Goal: Task Accomplishment & Management: Complete application form

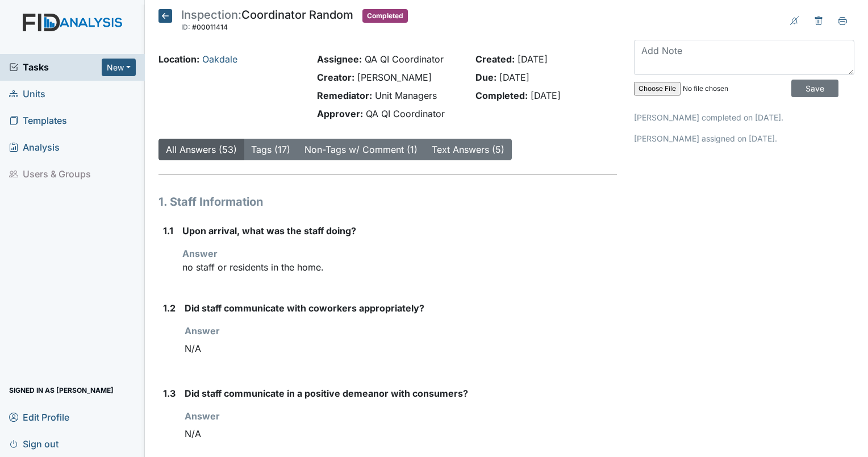
click at [45, 93] on link "Units" at bounding box center [72, 94] width 145 height 27
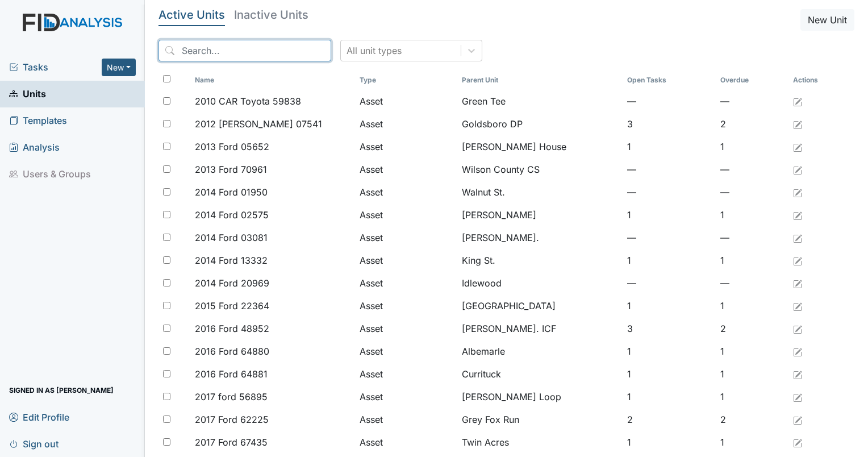
click at [217, 52] on input "search" at bounding box center [244, 51] width 173 height 22
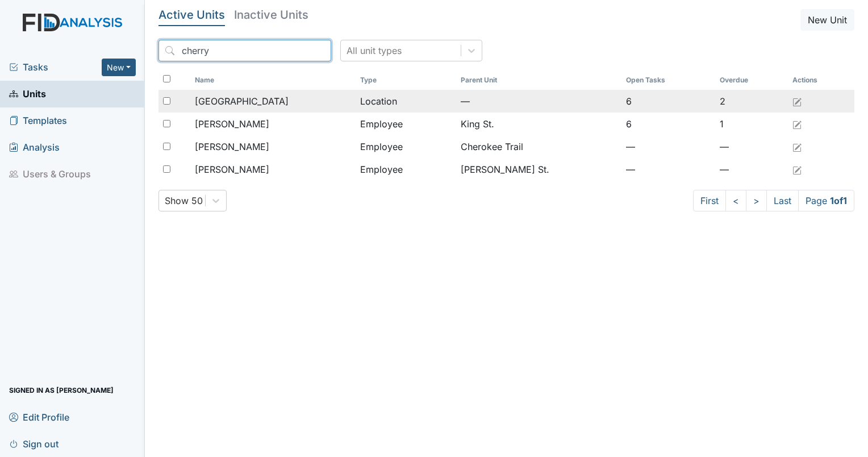
type input "cherry"
click at [239, 102] on span "Cherry Lane" at bounding box center [242, 101] width 94 height 14
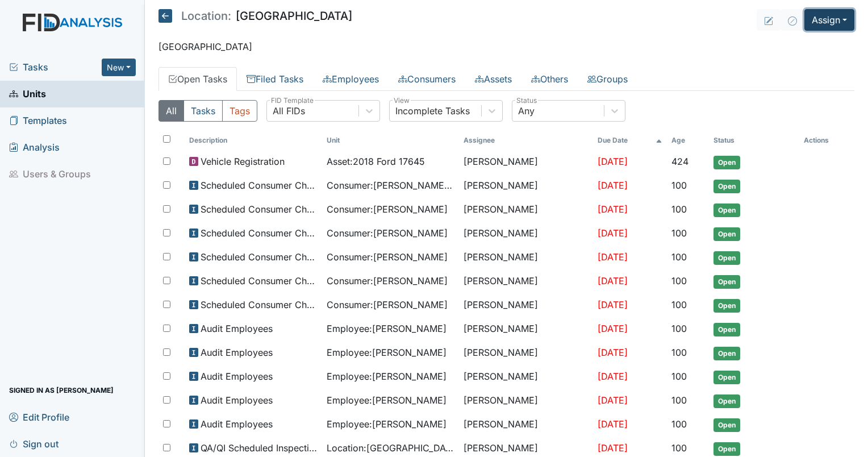
click at [829, 14] on button "Assign" at bounding box center [829, 20] width 50 height 22
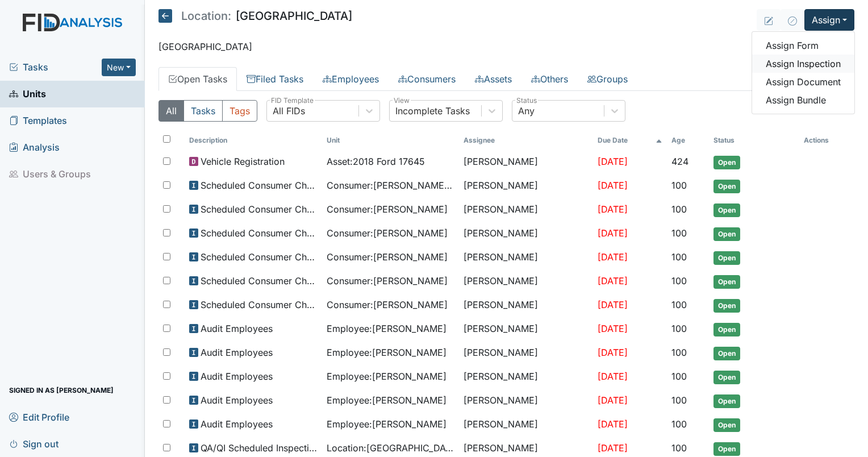
click at [809, 62] on link "Assign Inspection" at bounding box center [803, 64] width 102 height 18
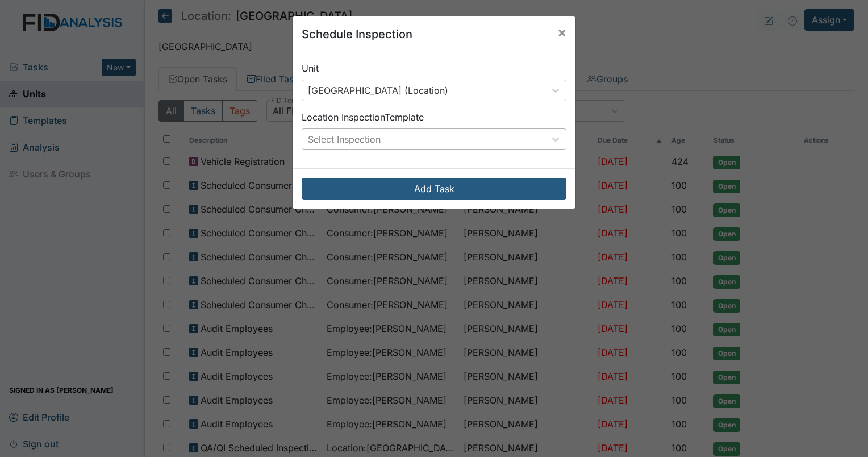
click at [437, 134] on div "Select Inspection" at bounding box center [423, 139] width 242 height 20
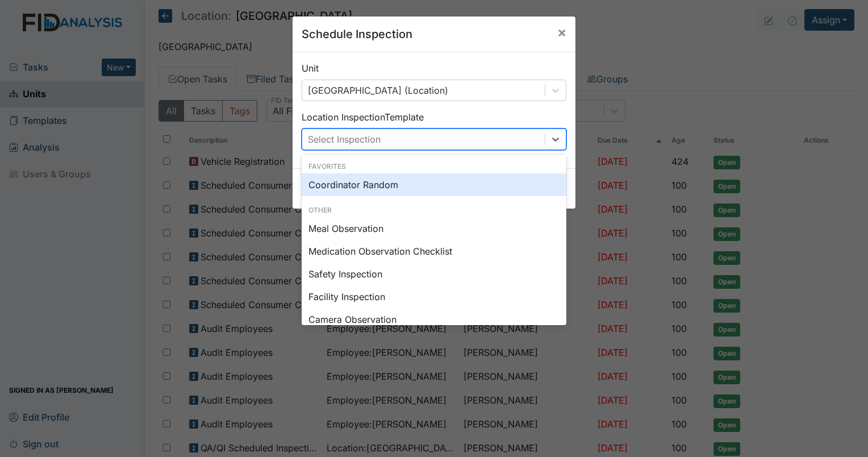
click at [410, 181] on div "Coordinator Random" at bounding box center [434, 184] width 265 height 23
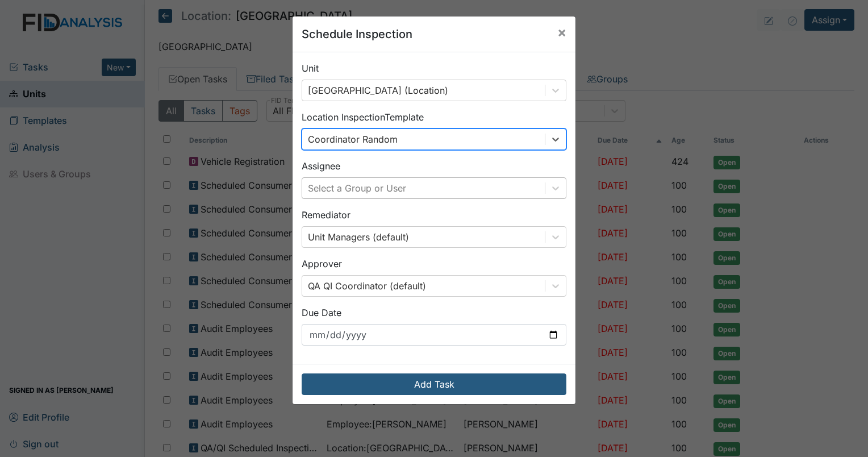
click at [416, 187] on div "Select a Group or User" at bounding box center [423, 188] width 242 height 20
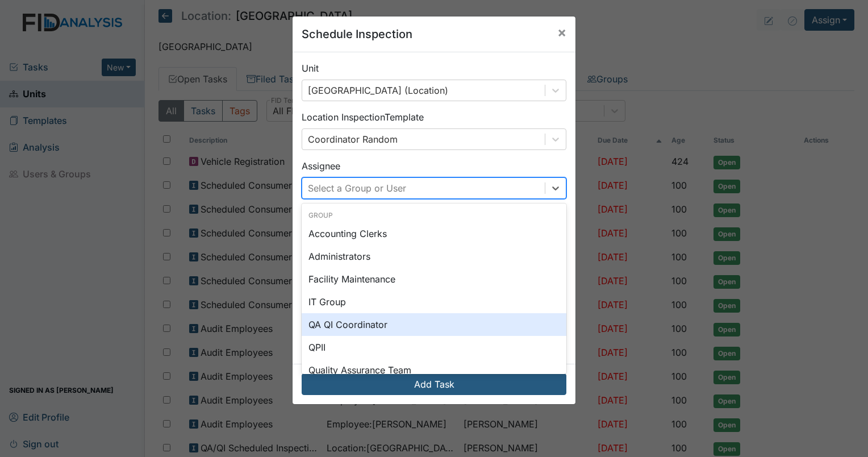
click at [352, 321] on div "QA QI Coordinator" at bounding box center [434, 324] width 265 height 23
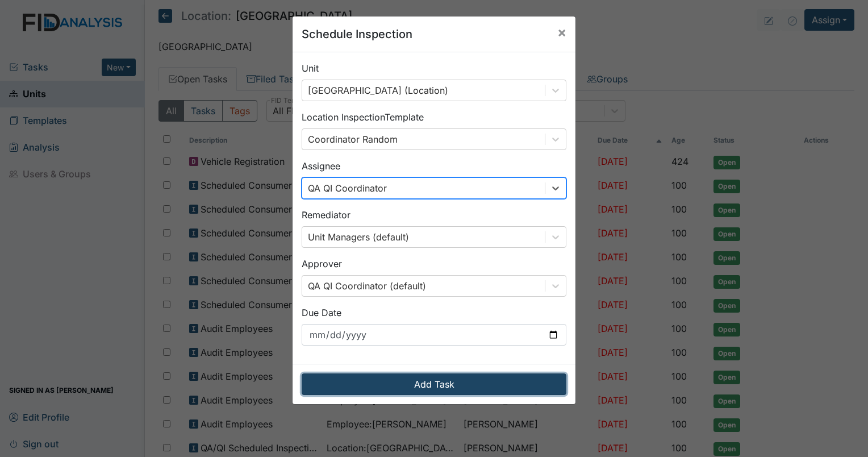
click at [382, 390] on button "Add Task" at bounding box center [434, 384] width 265 height 22
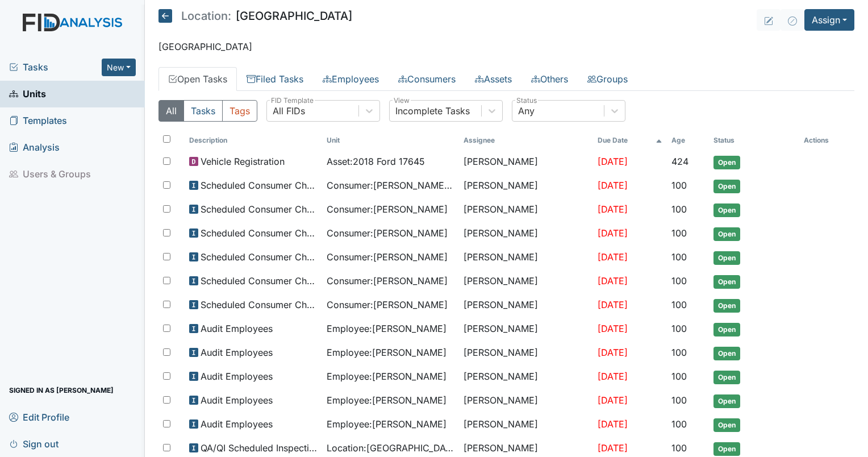
click at [45, 68] on span "Tasks" at bounding box center [55, 67] width 93 height 14
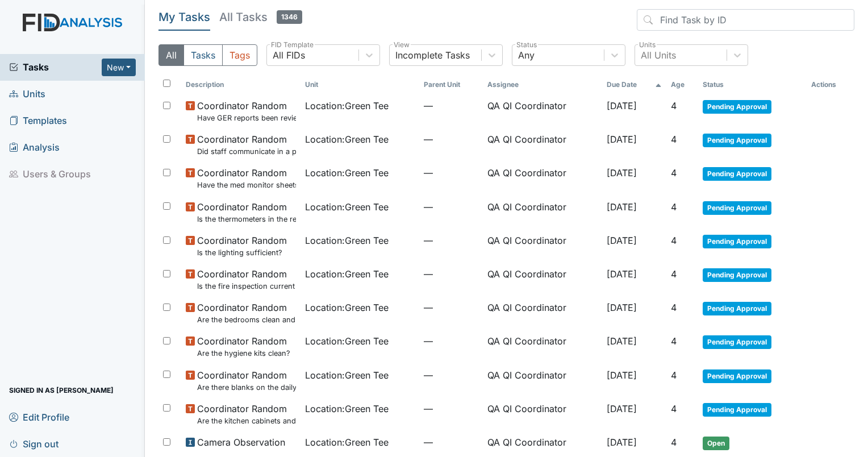
click at [682, 90] on th "Age" at bounding box center [682, 84] width 32 height 19
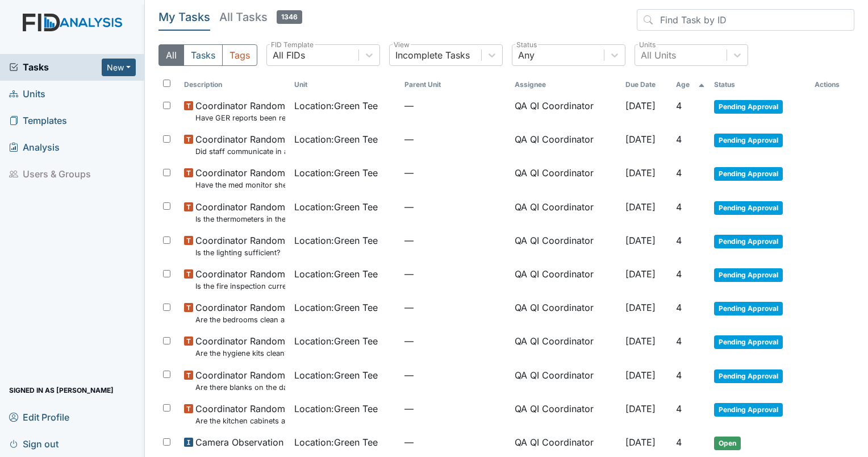
click at [682, 86] on th "Age" at bounding box center [690, 84] width 38 height 19
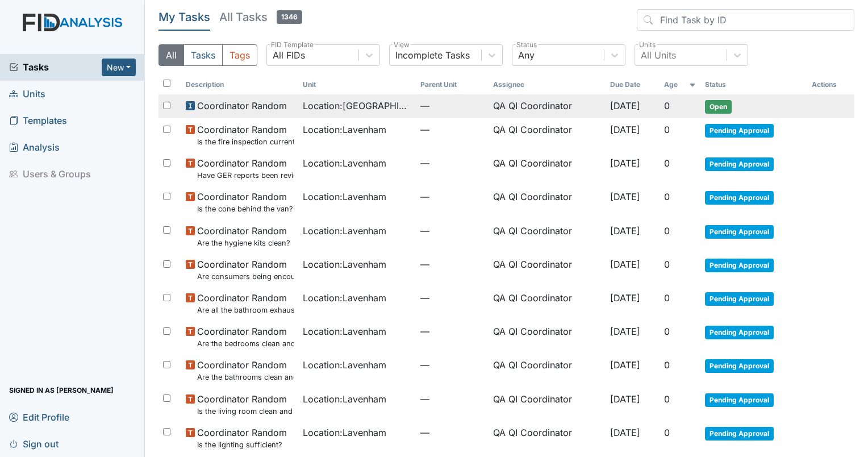
click at [359, 102] on span "Location : Cherry Lane" at bounding box center [357, 106] width 108 height 14
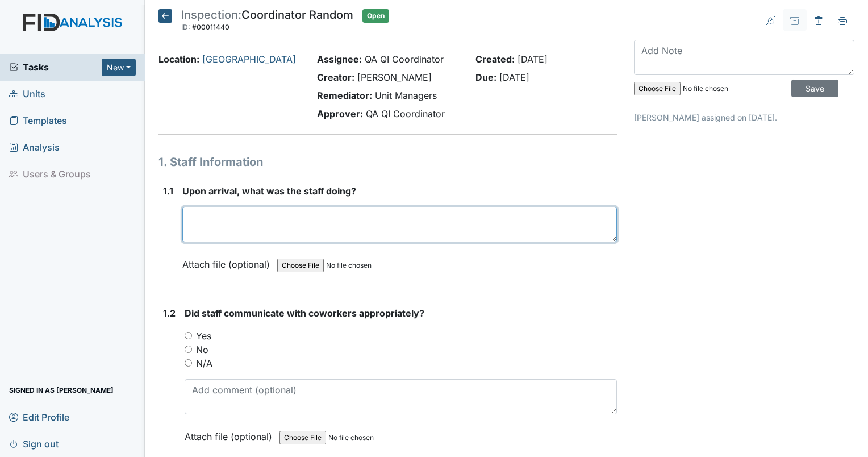
click at [220, 219] on textarea at bounding box center [399, 224] width 434 height 35
type textarea "no one was in the home at the time off arrival."
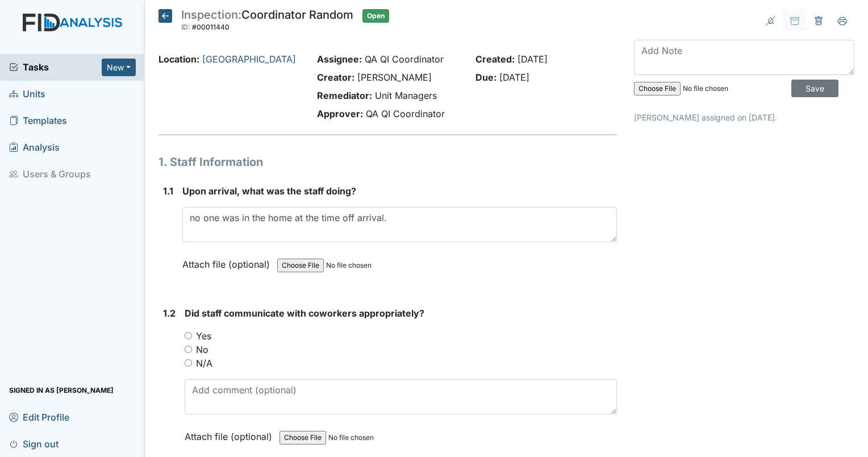
click at [187, 365] on input "N/A" at bounding box center [188, 362] width 7 height 7
radio input "true"
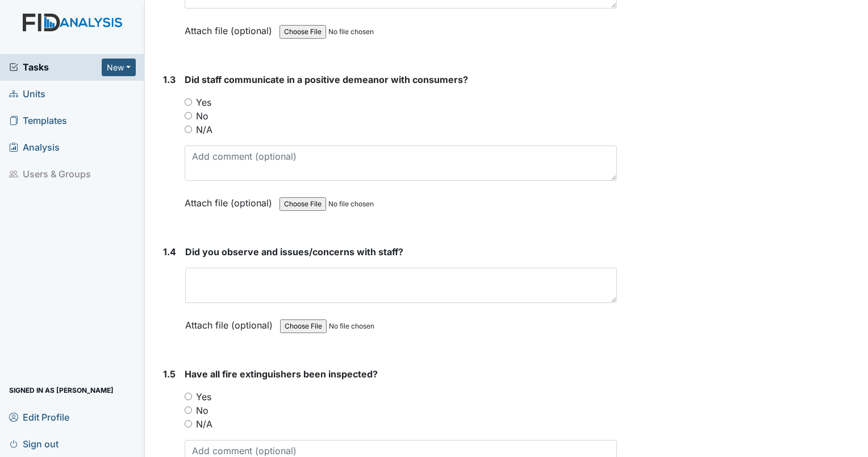
scroll to position [396, 0]
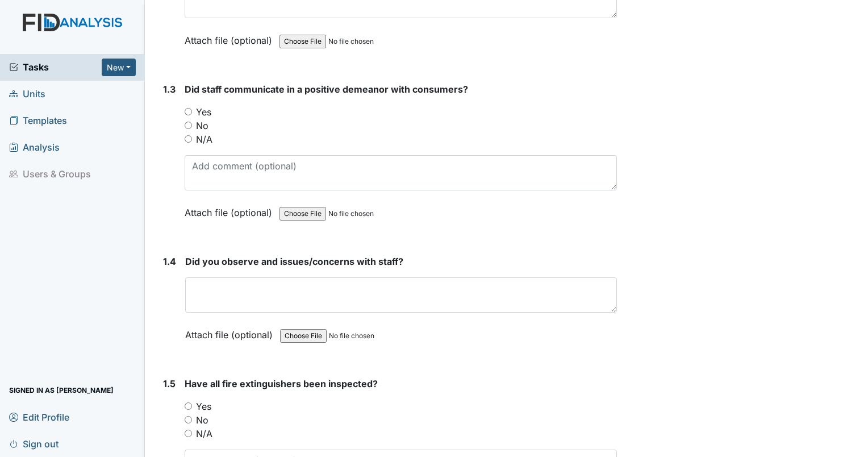
click at [186, 135] on input "N/A" at bounding box center [188, 138] width 7 height 7
radio input "true"
click at [185, 108] on input "Yes" at bounding box center [188, 111] width 7 height 7
radio input "true"
click at [185, 122] on input "No" at bounding box center [188, 125] width 7 height 7
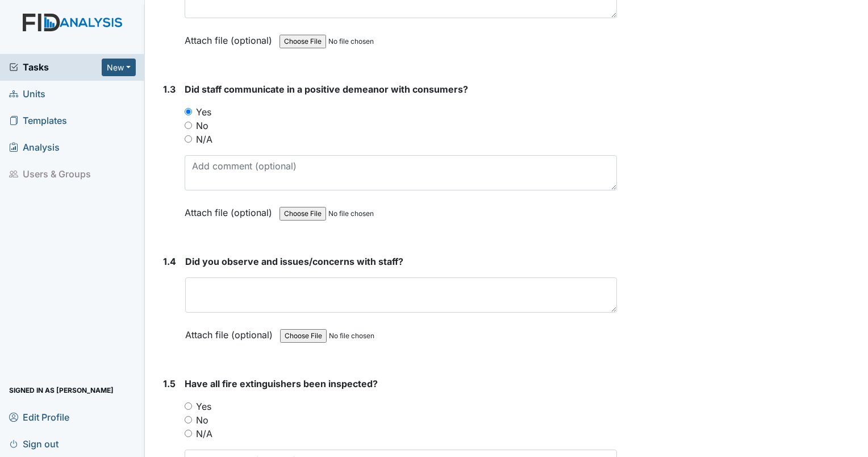
radio input "true"
click at [185, 135] on input "N/A" at bounding box center [188, 138] width 7 height 7
radio input "true"
click at [186, 402] on input "Yes" at bounding box center [188, 405] width 7 height 7
radio input "true"
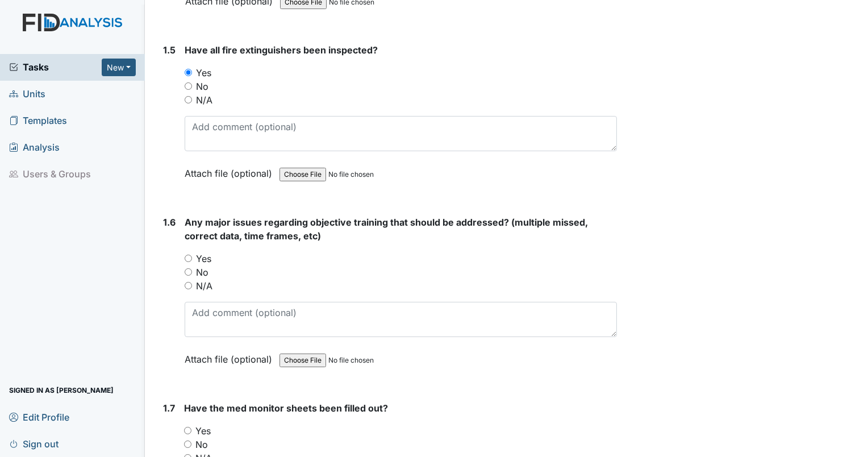
scroll to position [744, 0]
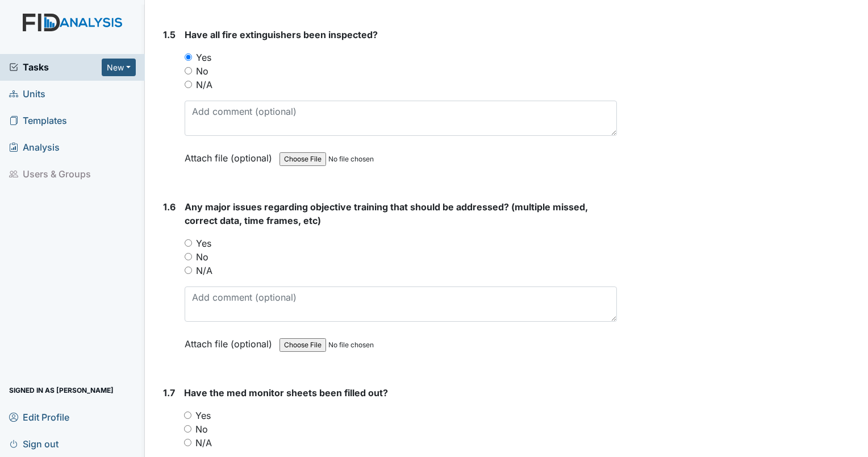
click at [187, 239] on input "Yes" at bounding box center [188, 242] width 7 height 7
radio input "true"
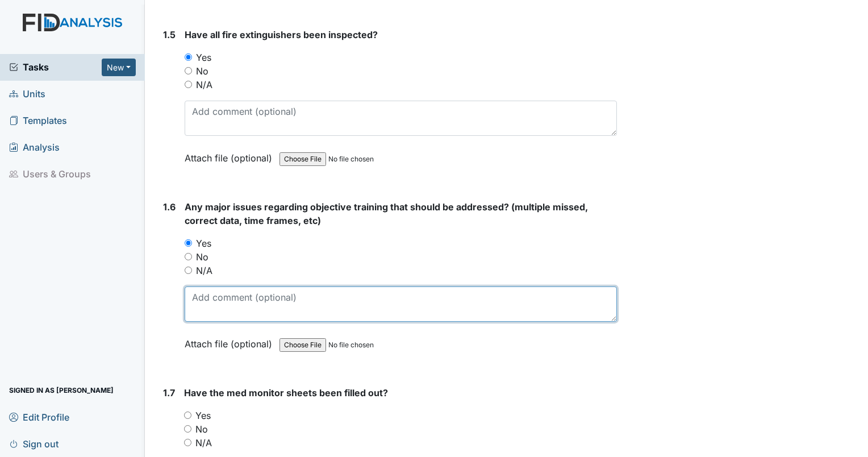
click at [228, 293] on textarea at bounding box center [401, 303] width 432 height 35
type textarea "KH - expired objective still showing approved. EH expired objective still showi…"
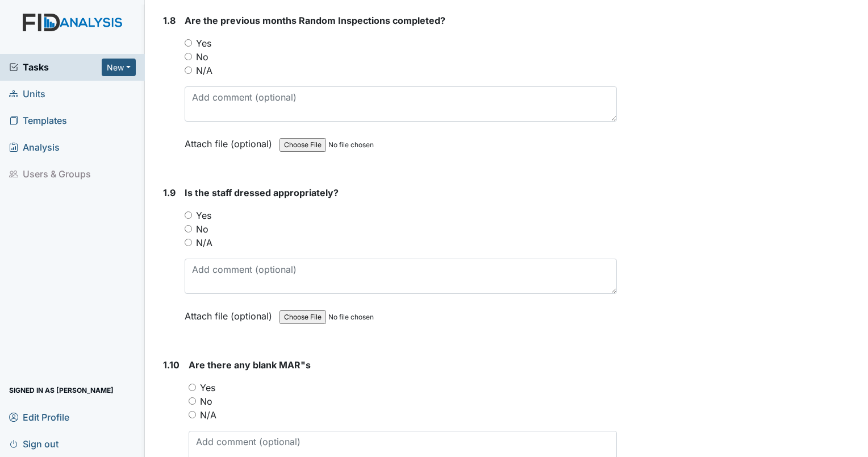
scroll to position [1329, 0]
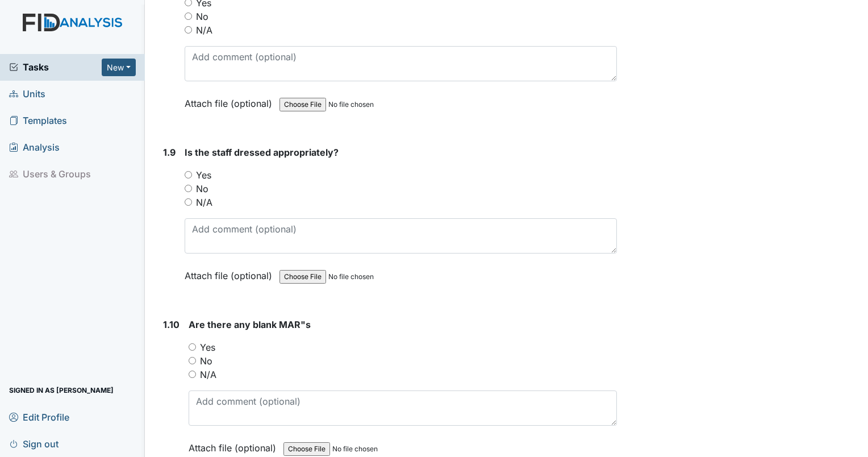
click at [191, 344] on input "Yes" at bounding box center [192, 346] width 7 height 7
radio input "true"
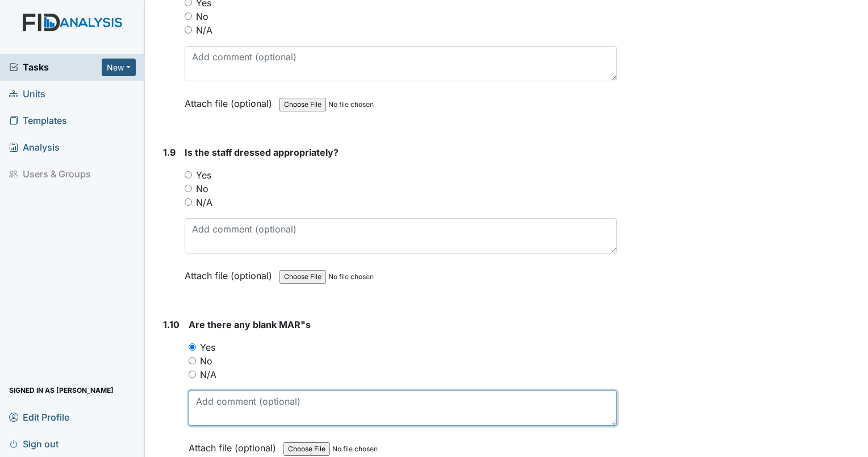
click at [221, 398] on textarea at bounding box center [403, 407] width 428 height 35
type textarea "no MAR kh. Either resident has no MAR or should be removed from FIDs."
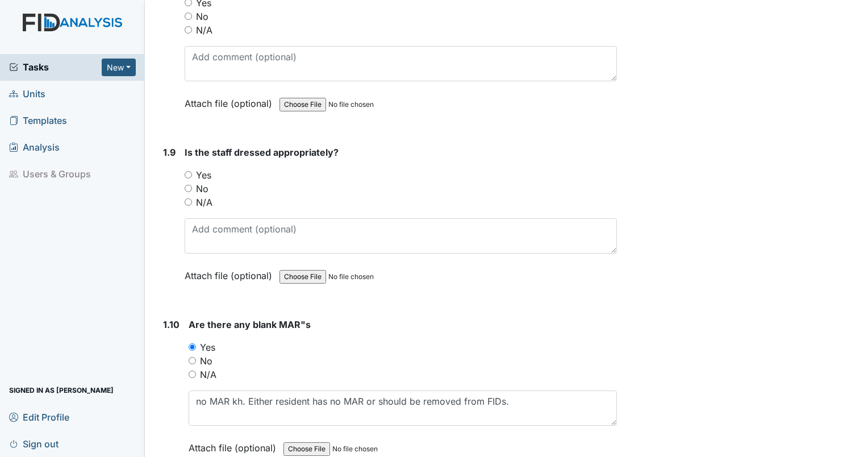
click at [188, 198] on input "N/A" at bounding box center [188, 201] width 7 height 7
radio input "true"
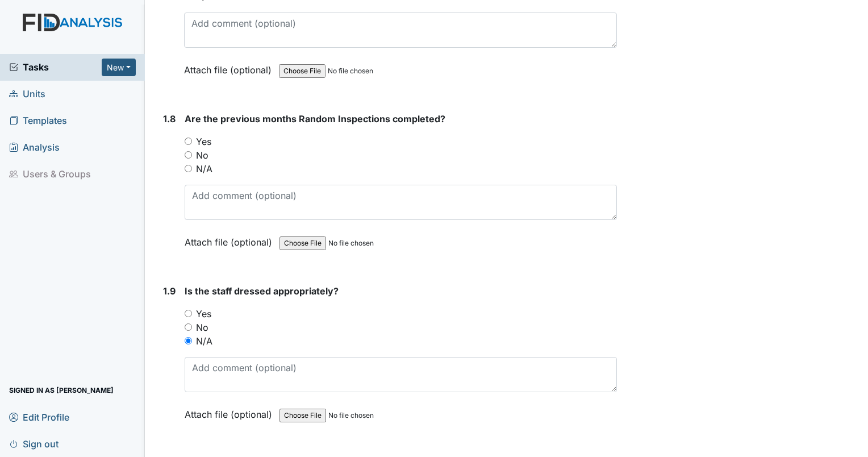
scroll to position [1140, 0]
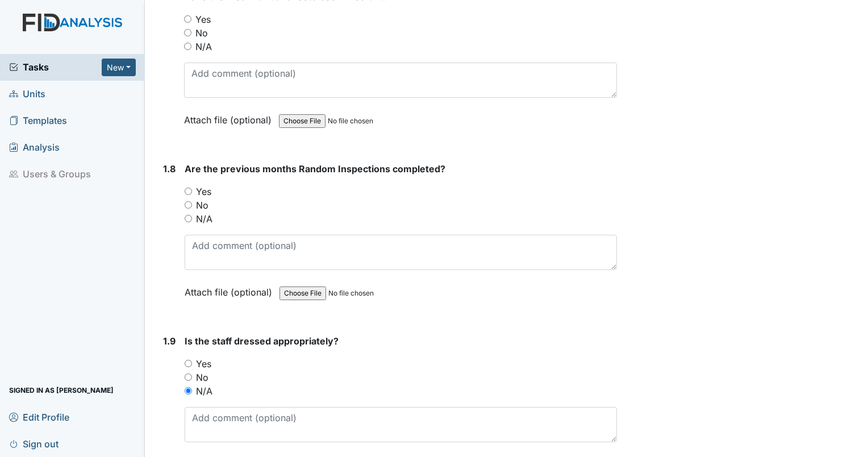
click at [189, 187] on input "Yes" at bounding box center [188, 190] width 7 height 7
radio input "true"
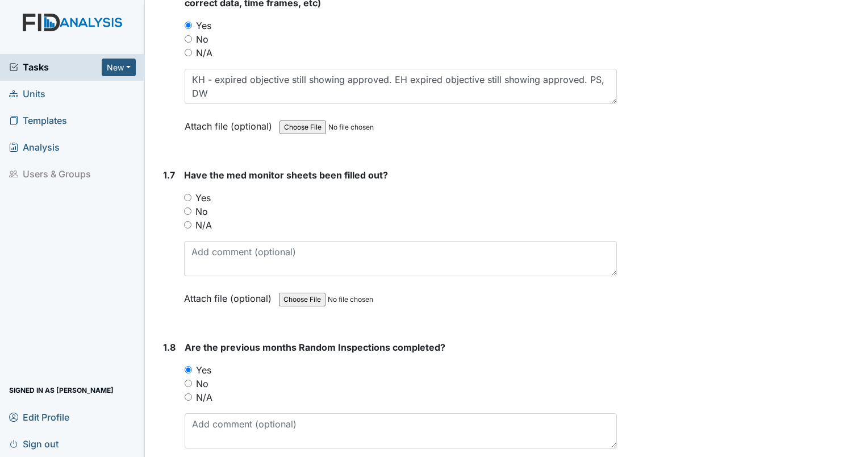
scroll to position [883, 0]
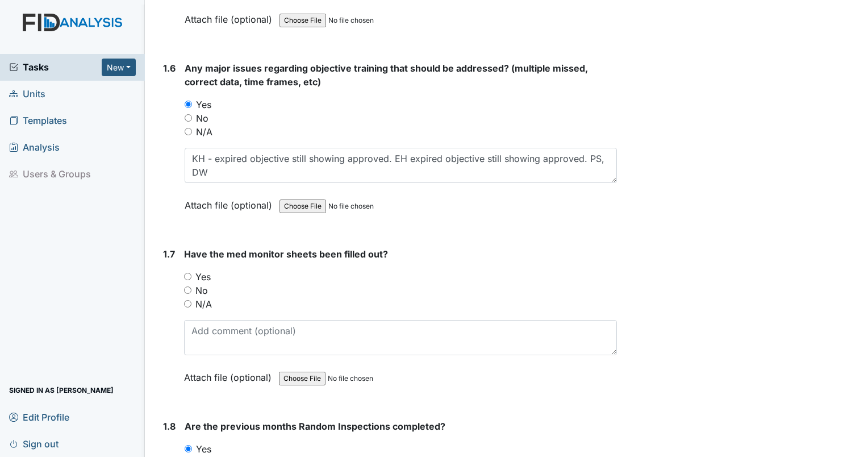
click at [393, 369] on input "file" at bounding box center [356, 378] width 154 height 27
click at [186, 286] on input "No" at bounding box center [187, 289] width 7 height 7
radio input "true"
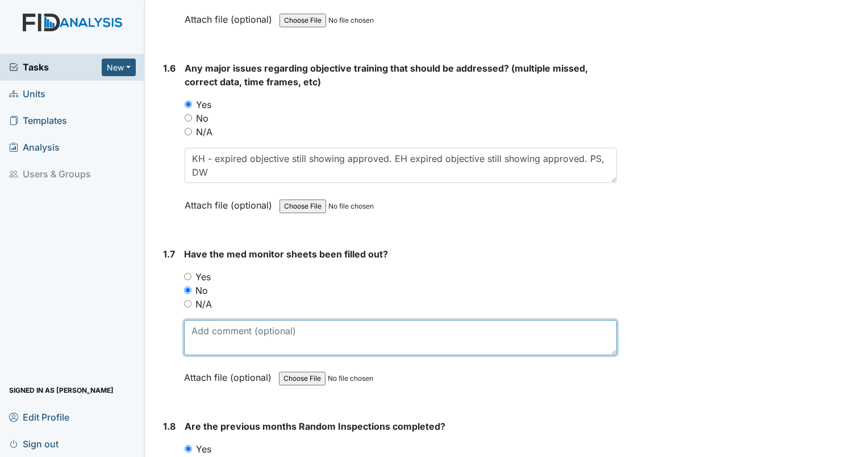
click at [204, 334] on textarea at bounding box center [400, 337] width 433 height 35
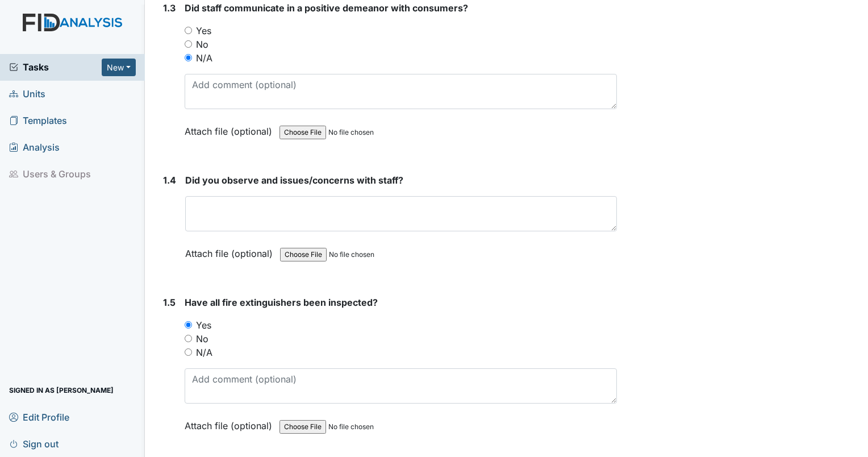
scroll to position [497, 0]
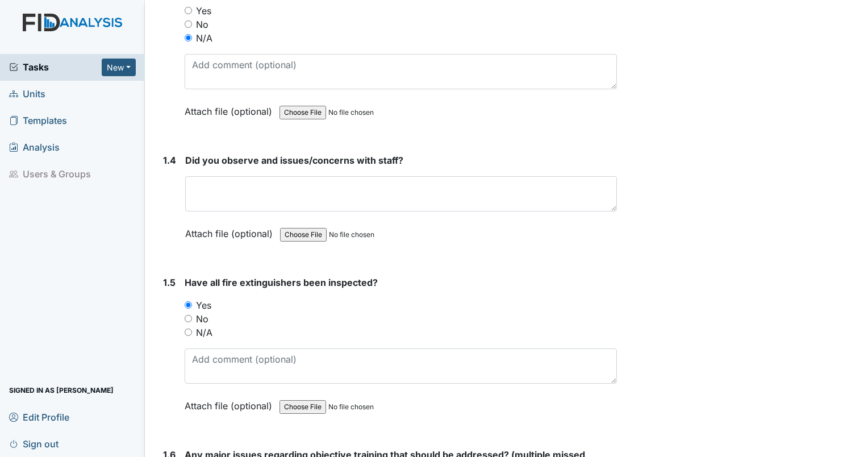
type textarea "could not find med monitor book."
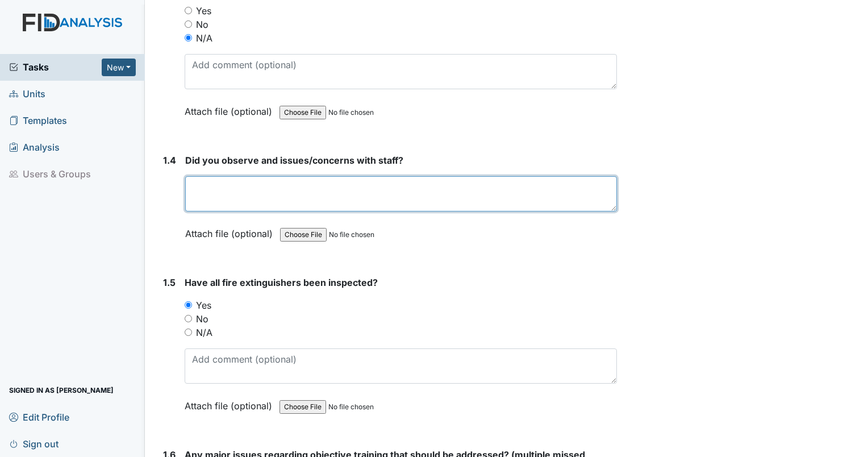
click at [446, 193] on textarea at bounding box center [401, 193] width 432 height 35
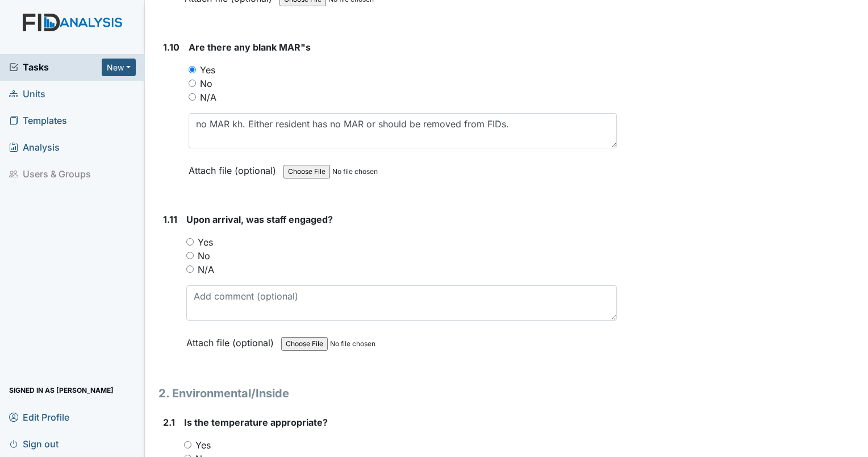
scroll to position [1685, 0]
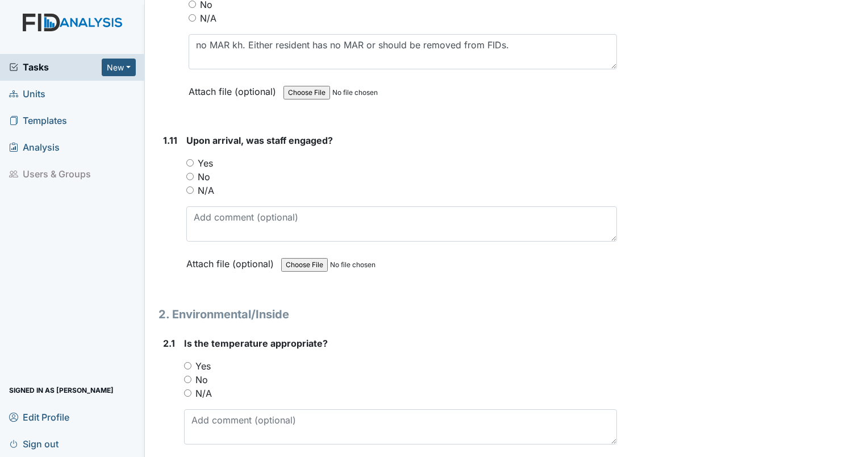
type textarea "n/a"
click at [190, 186] on input "N/A" at bounding box center [189, 189] width 7 height 7
radio input "true"
click at [186, 363] on div "Yes" at bounding box center [400, 366] width 433 height 14
click at [187, 362] on input "Yes" at bounding box center [187, 365] width 7 height 7
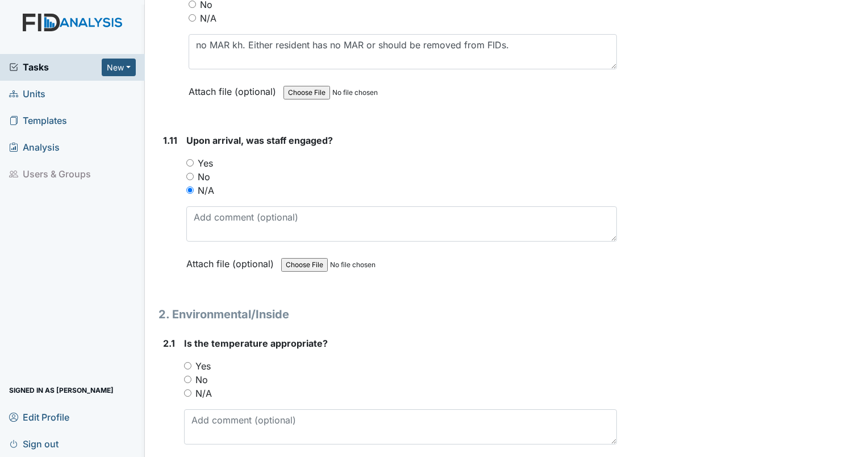
radio input "true"
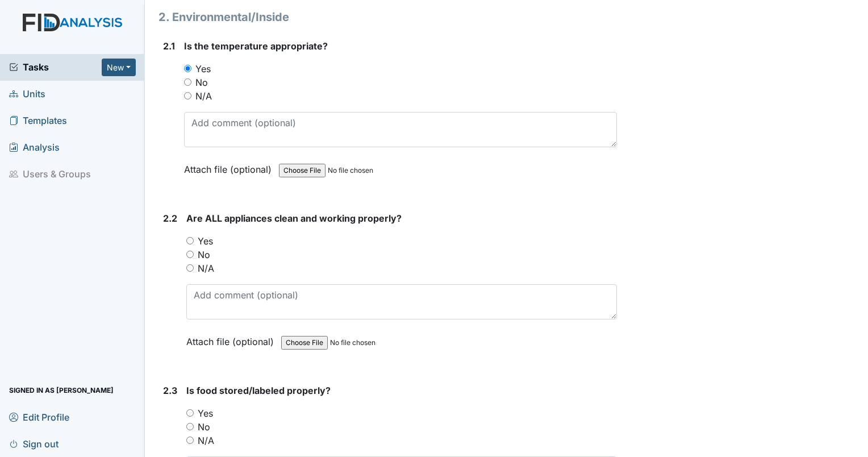
scroll to position [1992, 0]
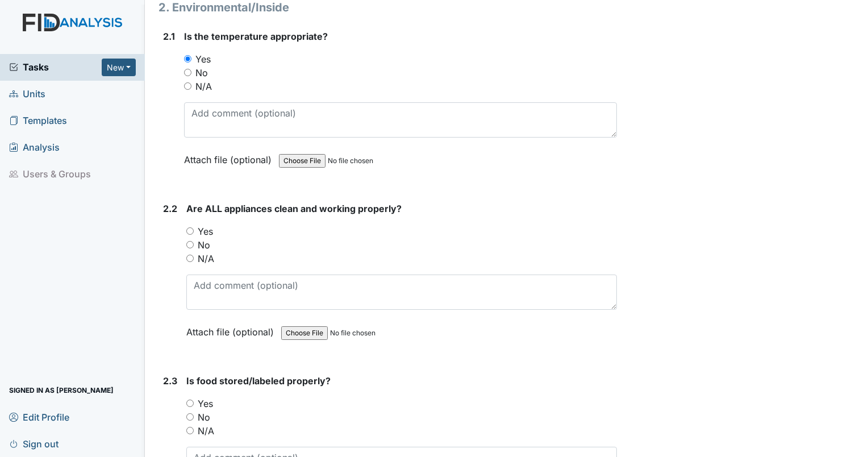
click at [189, 241] on input "No" at bounding box center [189, 244] width 7 height 7
radio input "true"
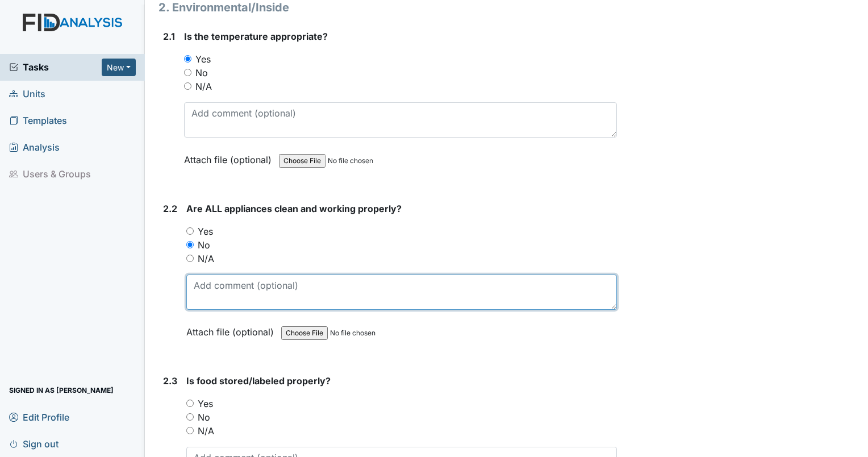
click at [212, 283] on textarea at bounding box center [401, 291] width 430 height 35
type textarea "Empty freezer in activity room is running."
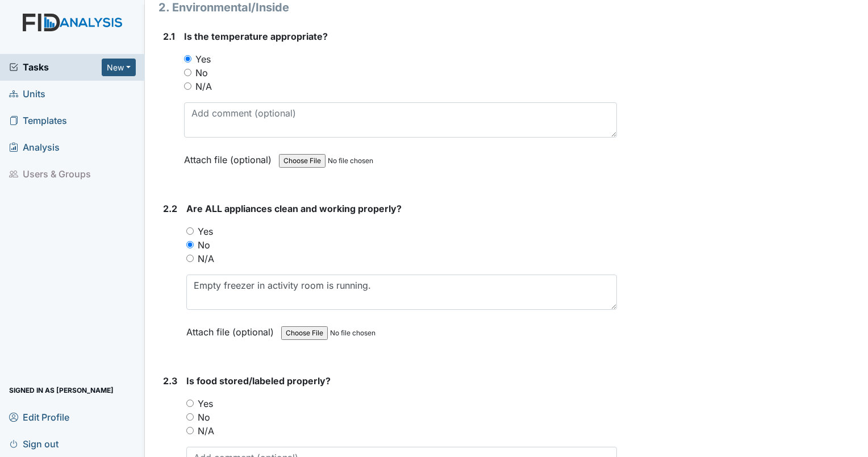
click at [193, 399] on input "Yes" at bounding box center [189, 402] width 7 height 7
radio input "true"
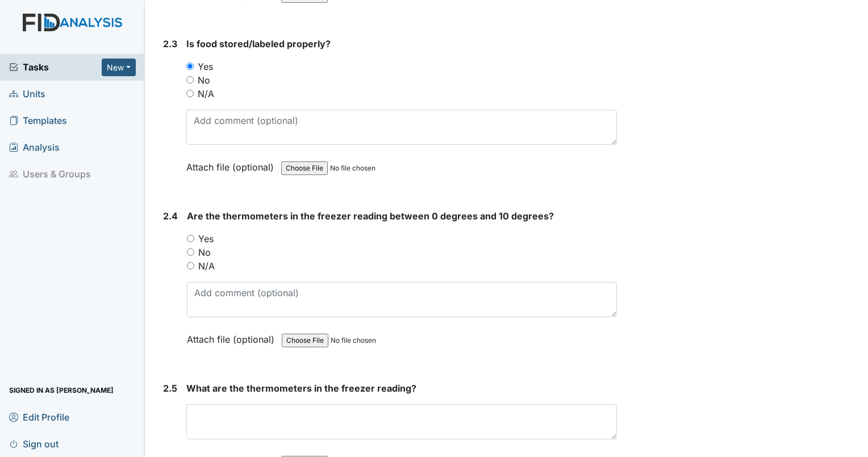
scroll to position [2378, 0]
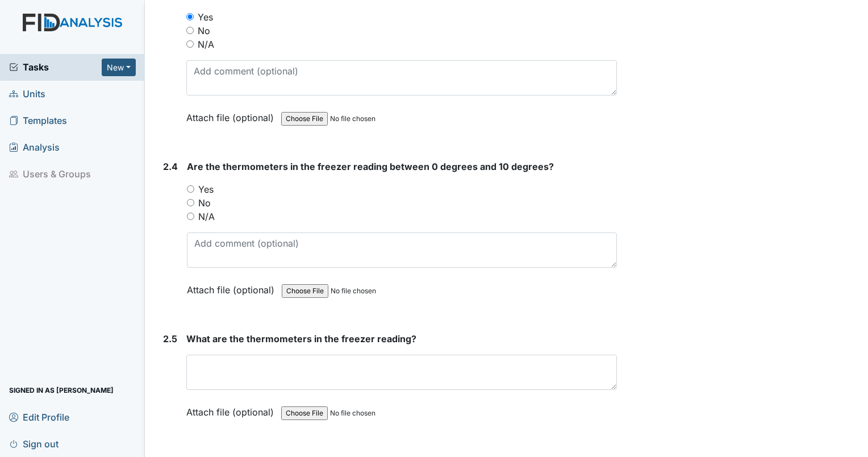
click at [192, 196] on div "No" at bounding box center [402, 203] width 430 height 14
click at [192, 199] on input "No" at bounding box center [190, 202] width 7 height 7
radio input "true"
click at [220, 344] on div "What are the thermometers in the freezer reading? This field is required. Attac…" at bounding box center [401, 379] width 430 height 95
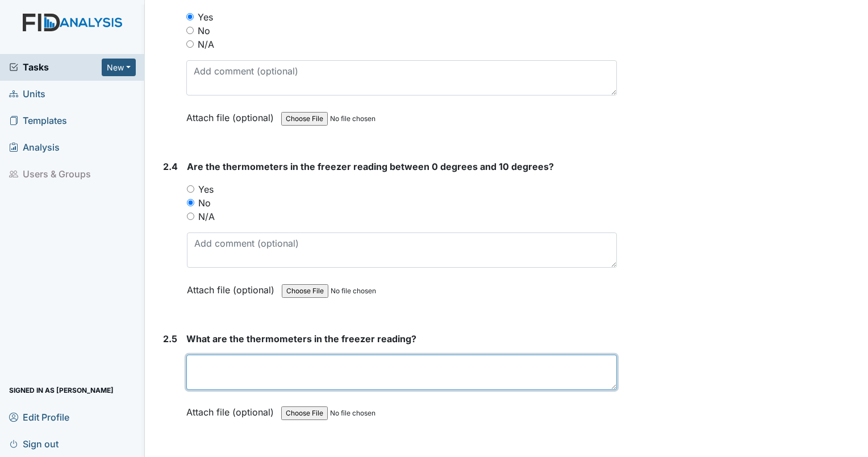
click at [227, 363] on textarea at bounding box center [401, 371] width 430 height 35
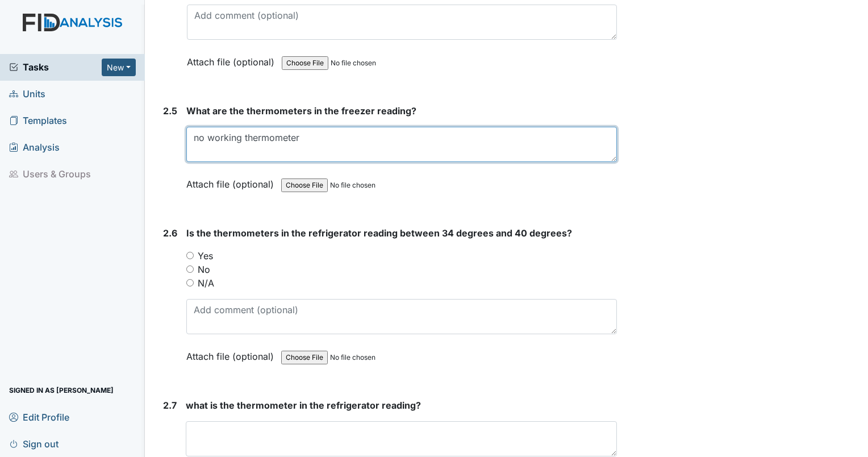
scroll to position [2625, 0]
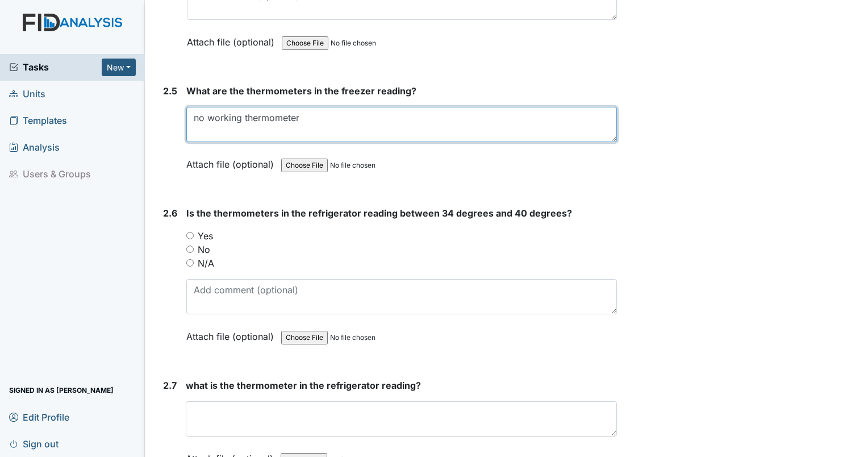
type textarea "no working thermometer"
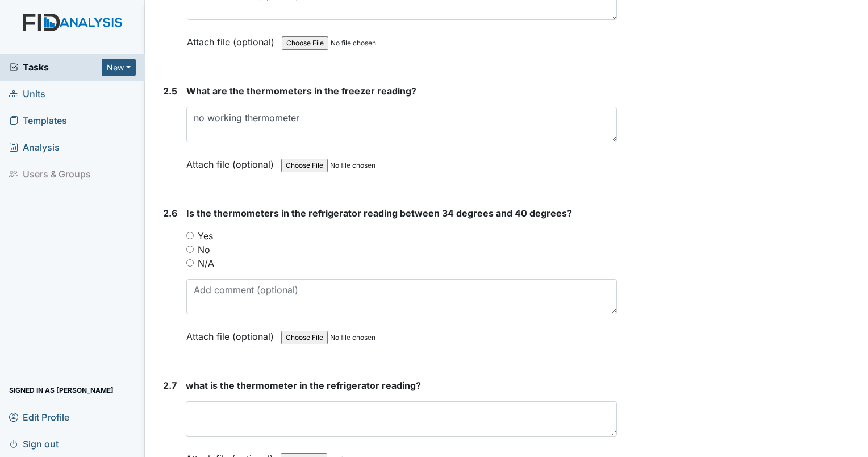
click at [190, 245] on input "No" at bounding box center [189, 248] width 7 height 7
radio input "true"
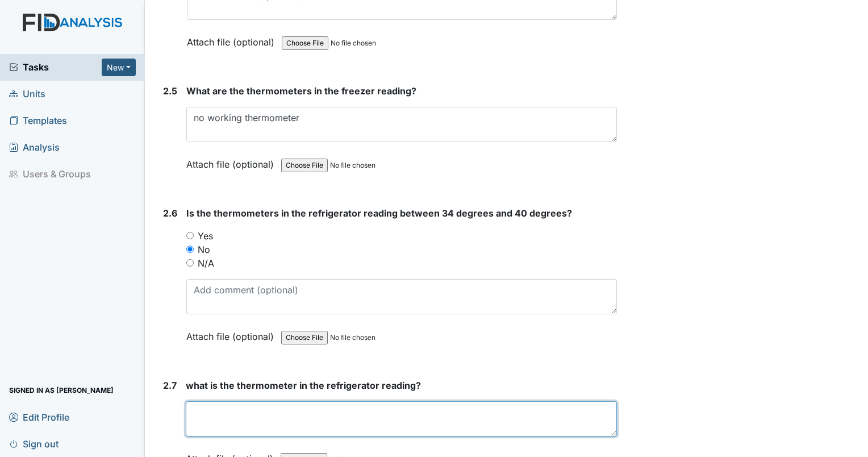
click at [225, 401] on textarea at bounding box center [401, 418] width 431 height 35
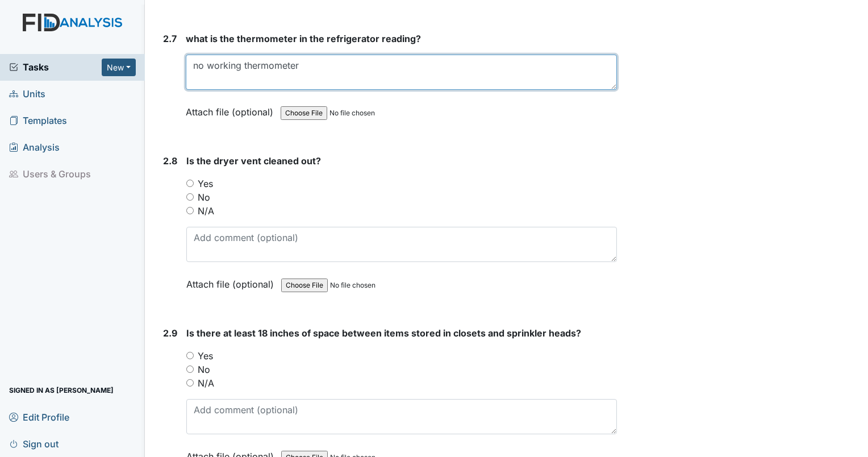
scroll to position [2992, 0]
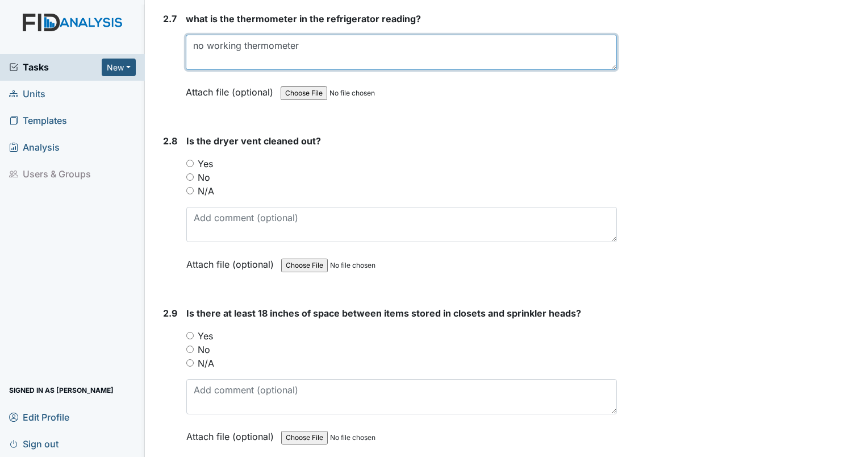
type textarea "no working thermometer"
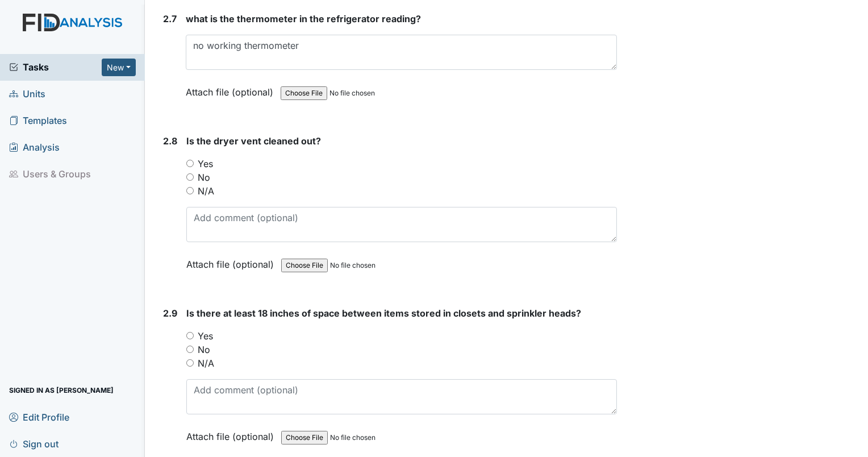
click at [190, 173] on input "No" at bounding box center [189, 176] width 7 height 7
radio input "true"
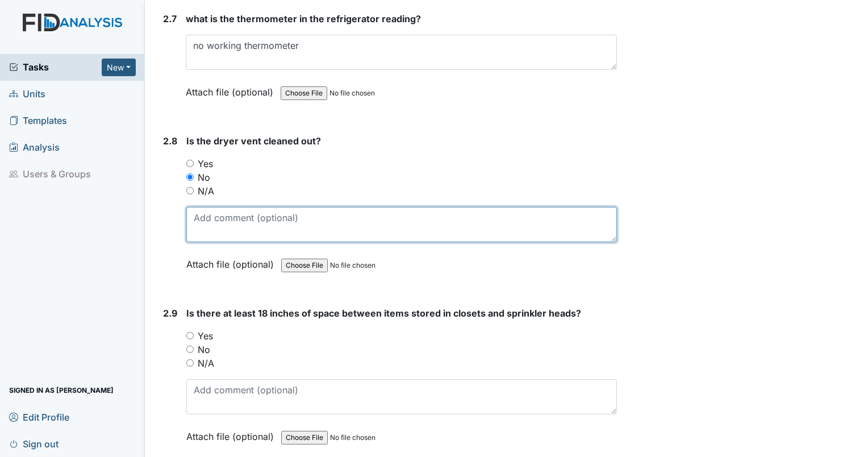
click at [223, 216] on textarea at bounding box center [401, 224] width 430 height 35
type textarea "lint in dryer filter, but dry clothes in dryer could be cause."
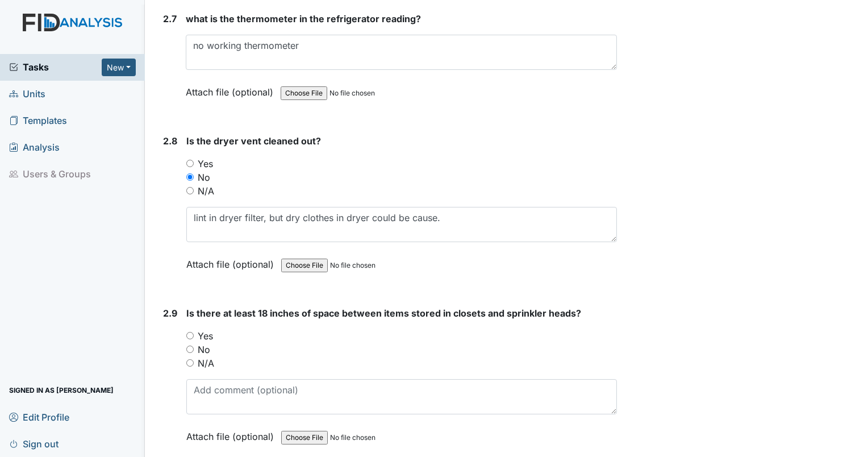
click at [193, 332] on input "Yes" at bounding box center [189, 335] width 7 height 7
radio input "true"
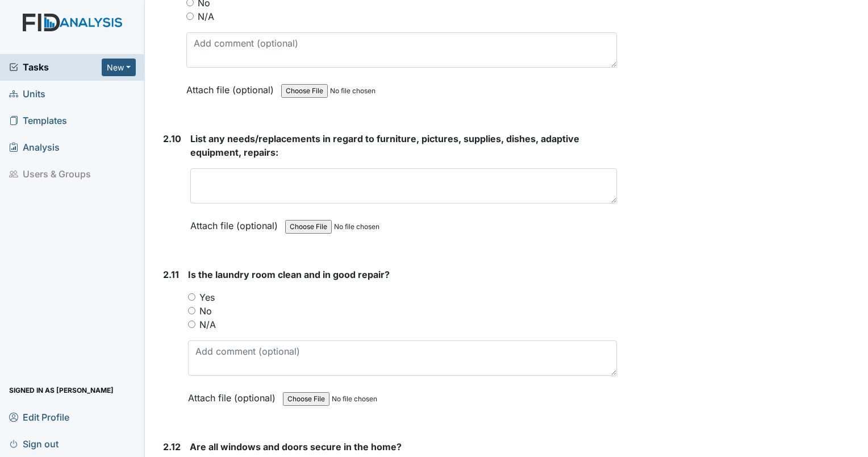
scroll to position [3348, 0]
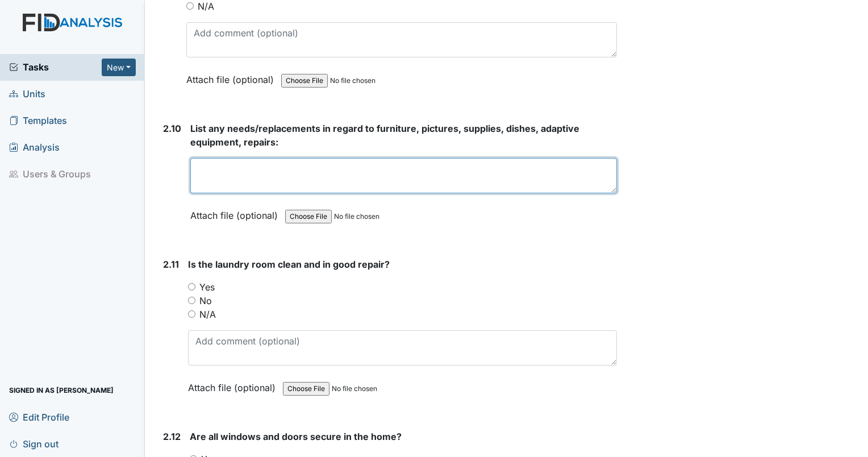
click at [299, 165] on textarea at bounding box center [403, 175] width 426 height 35
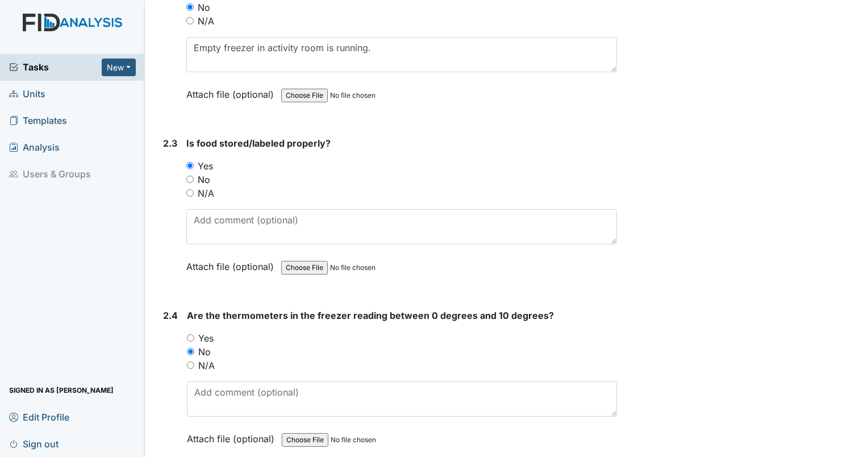
scroll to position [2210, 0]
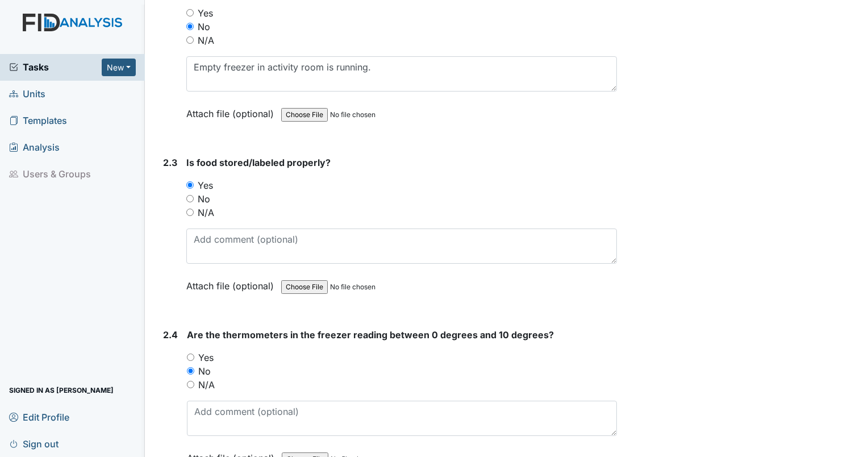
click at [194, 192] on div "No" at bounding box center [401, 199] width 430 height 14
click at [191, 195] on input "No" at bounding box center [189, 198] width 7 height 7
radio input "true"
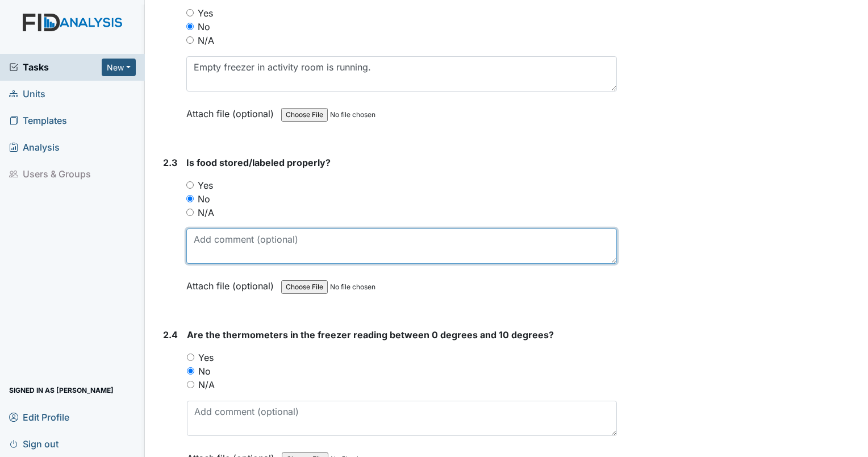
click at [215, 245] on textarea at bounding box center [401, 245] width 430 height 35
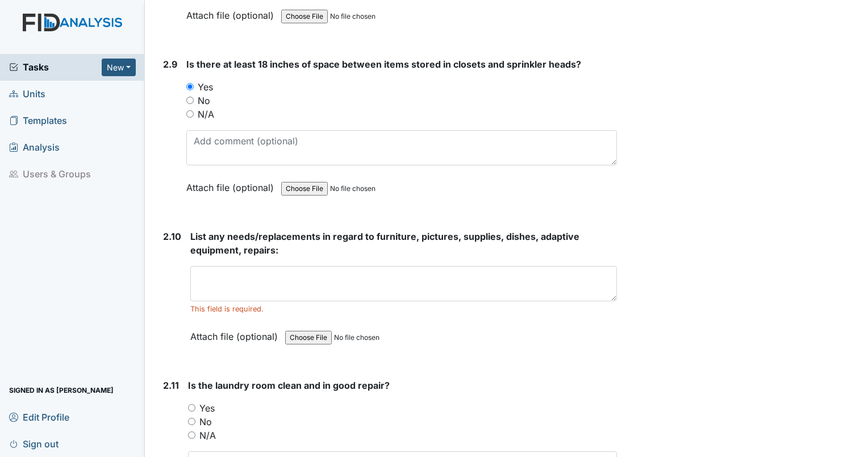
scroll to position [3250, 0]
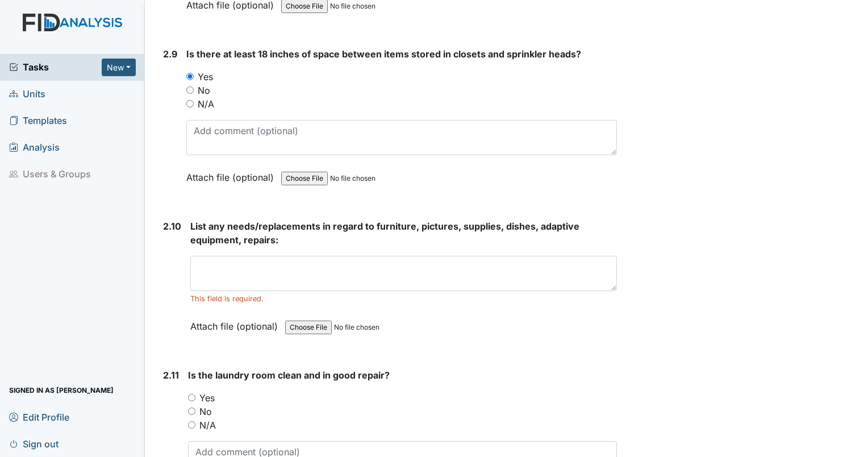
type textarea "pitcher in fridge unlabeled."
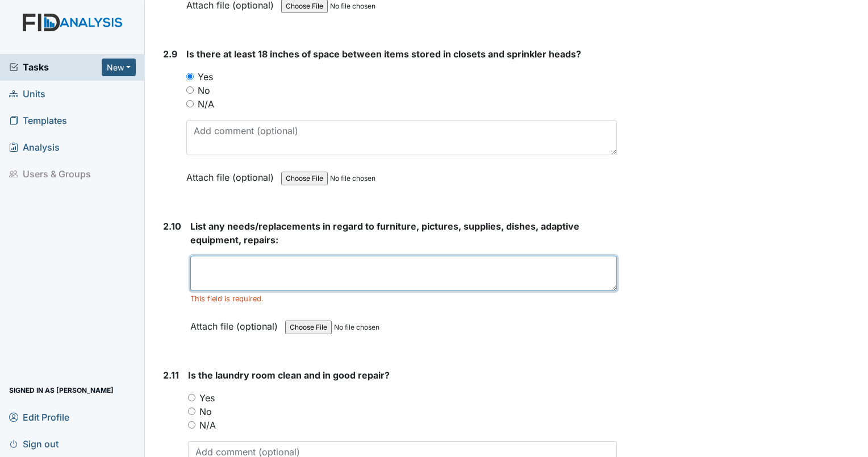
click at [282, 256] on textarea at bounding box center [403, 273] width 426 height 35
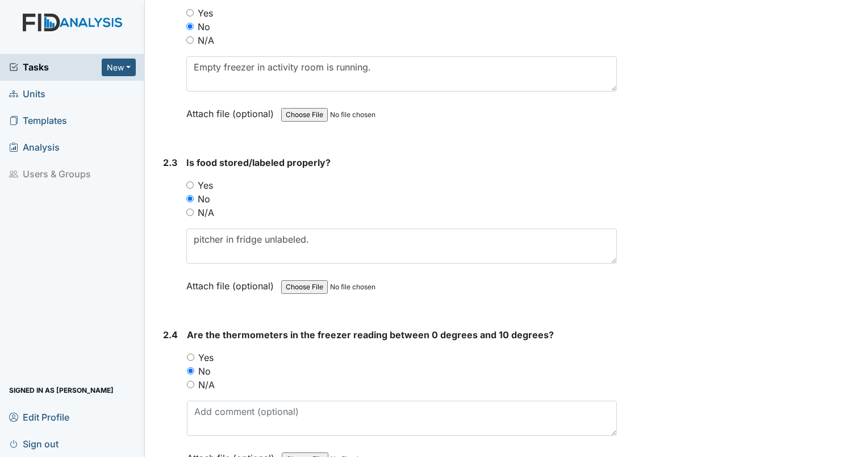
scroll to position [2179, 0]
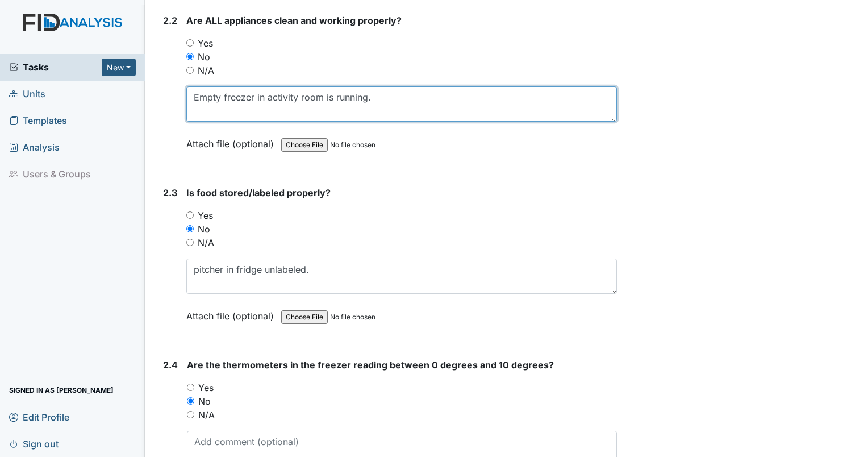
click at [396, 95] on textarea "Empty freezer in activity room is running." at bounding box center [401, 103] width 430 height 35
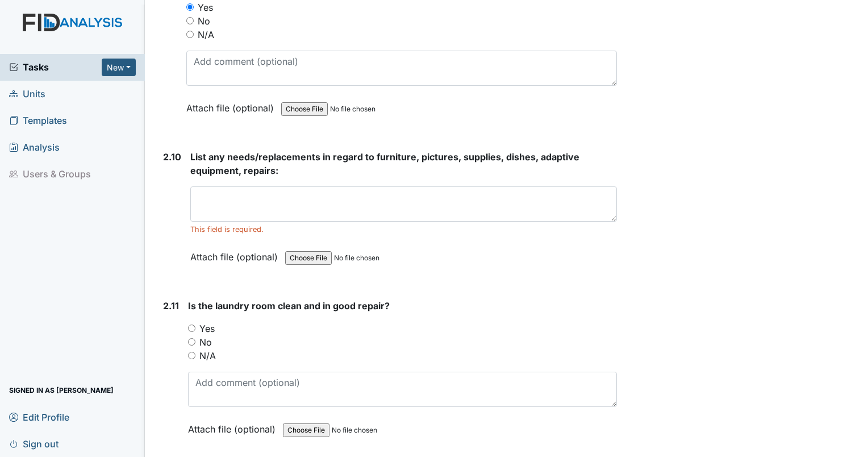
scroll to position [3379, 0]
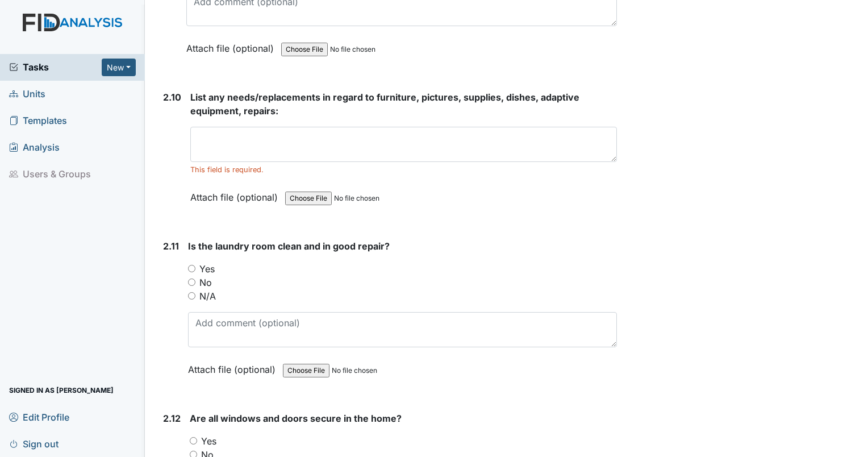
type textarea "Empty freezer in activity room is running. toaster dirty in bottom."
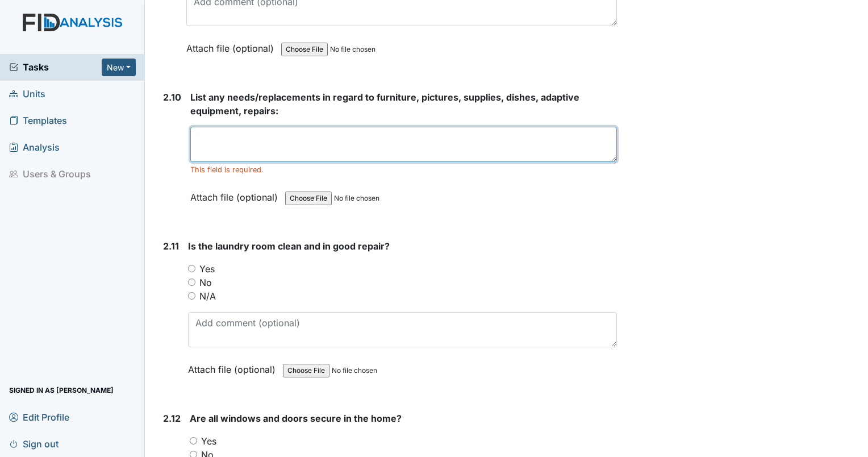
click at [332, 127] on textarea at bounding box center [403, 144] width 426 height 35
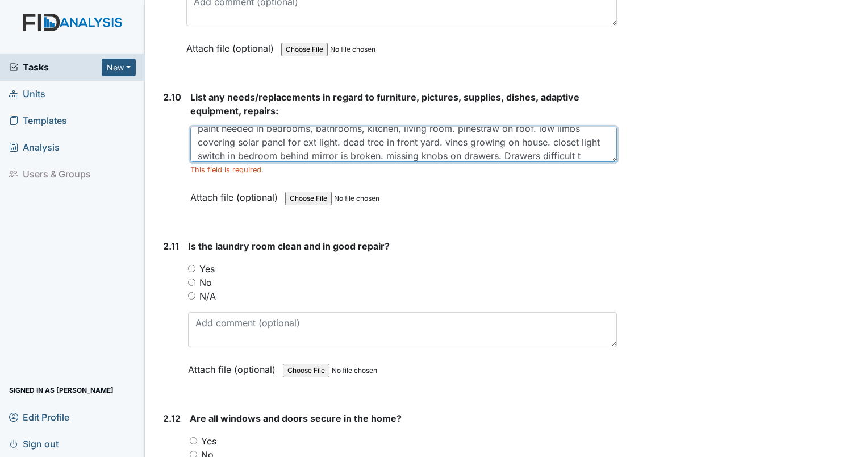
scroll to position [23, 0]
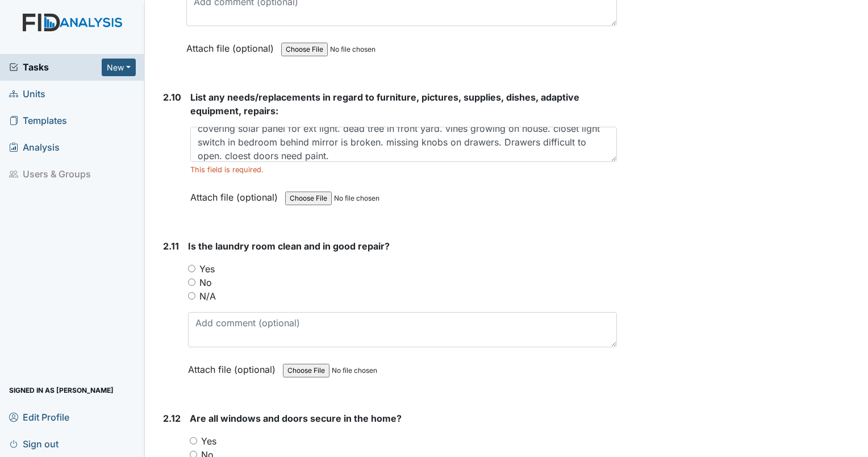
click at [256, 150] on div "paint needed in bedrooms, bathrooms, kitchen, living room. pinestraw on roof. l…" at bounding box center [403, 151] width 426 height 48
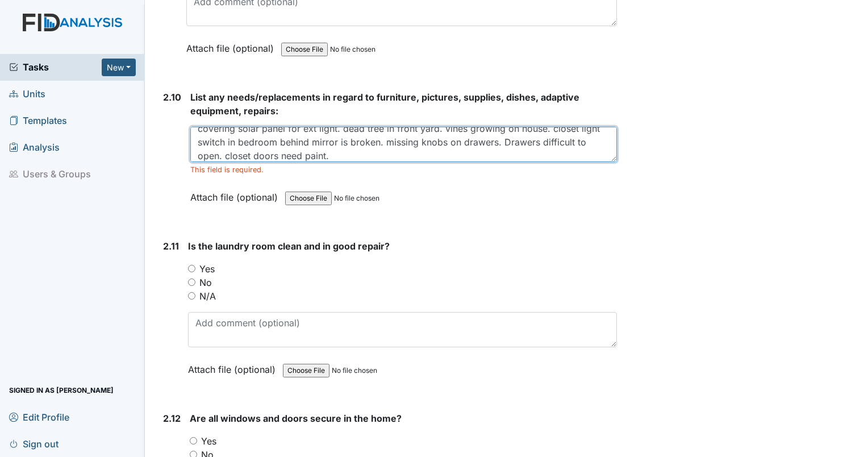
click at [373, 136] on textarea "paint needed in bedrooms, bathrooms, kitchen, living room. pinestraw on roof. l…" at bounding box center [403, 144] width 426 height 35
click at [365, 141] on textarea "paint needed in bedrooms, bathrooms, kitchen, living room. pinestraw on roof. l…" at bounding box center [403, 144] width 426 height 35
type textarea "paint needed in bedrooms, bathrooms, kitchen, living room. pinestraw on roof. l…"
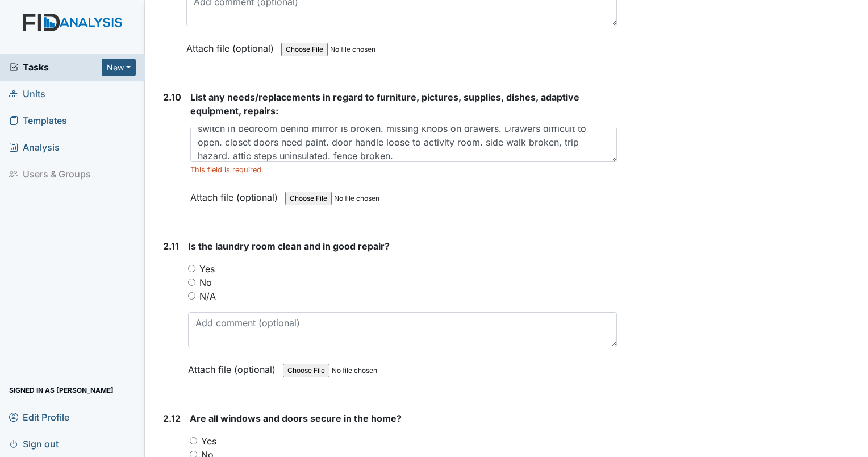
click at [192, 437] on input "Yes" at bounding box center [193, 440] width 7 height 7
radio input "true"
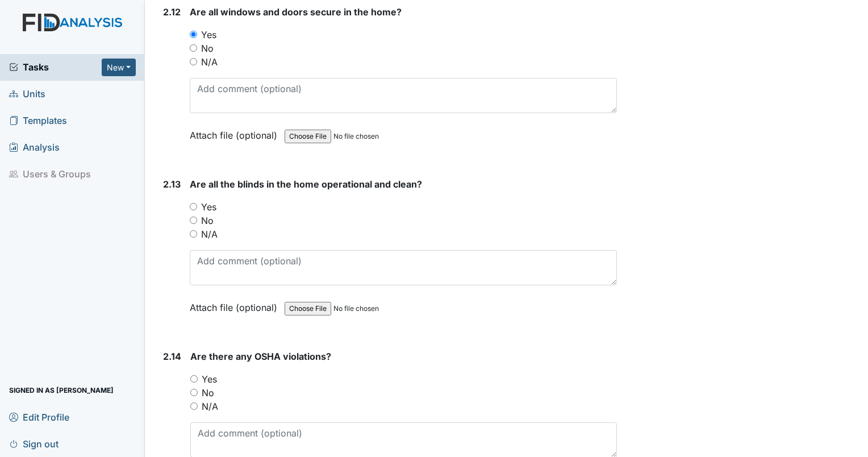
scroll to position [3825, 0]
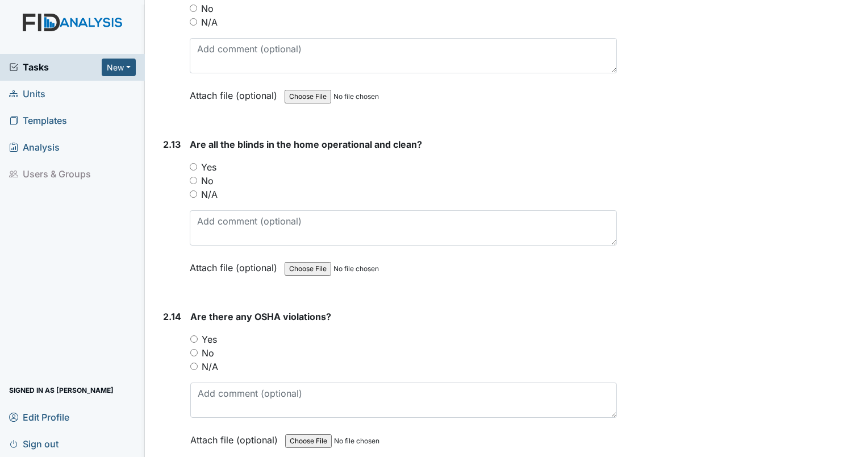
click at [194, 163] on input "Yes" at bounding box center [193, 166] width 7 height 7
radio input "true"
click at [193, 349] on input "No" at bounding box center [193, 352] width 7 height 7
radio input "true"
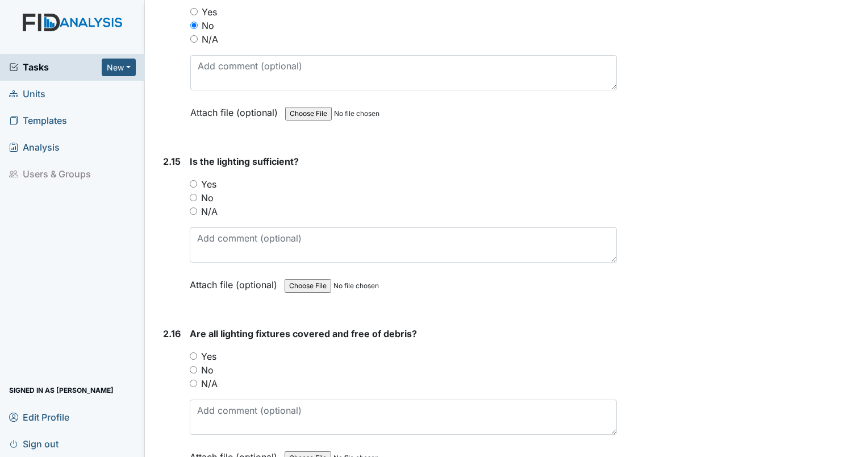
scroll to position [4143, 0]
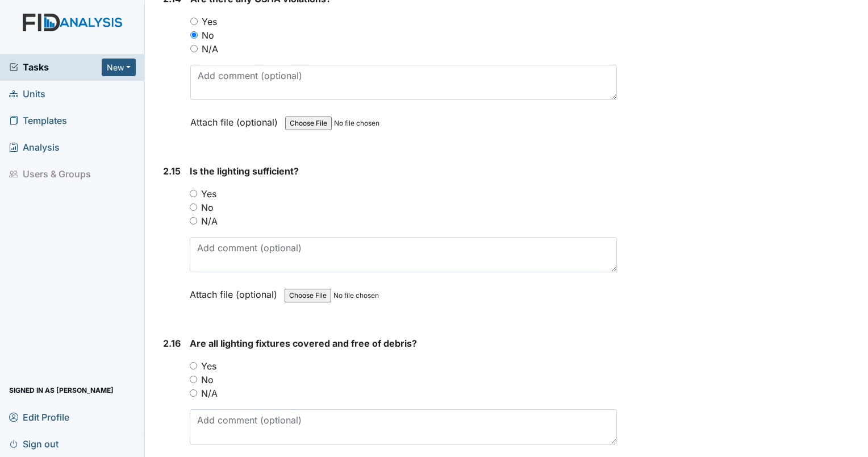
click at [195, 190] on input "Yes" at bounding box center [193, 193] width 7 height 7
radio input "true"
click at [193, 362] on input "Yes" at bounding box center [193, 365] width 7 height 7
radio input "true"
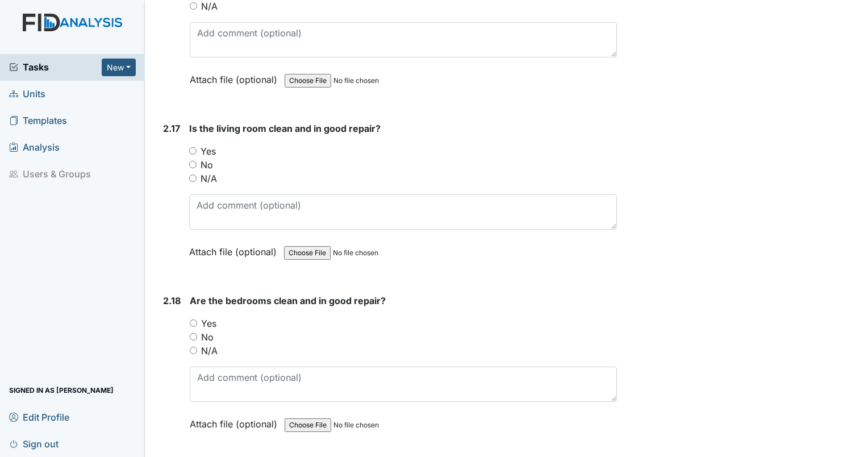
scroll to position [4549, 0]
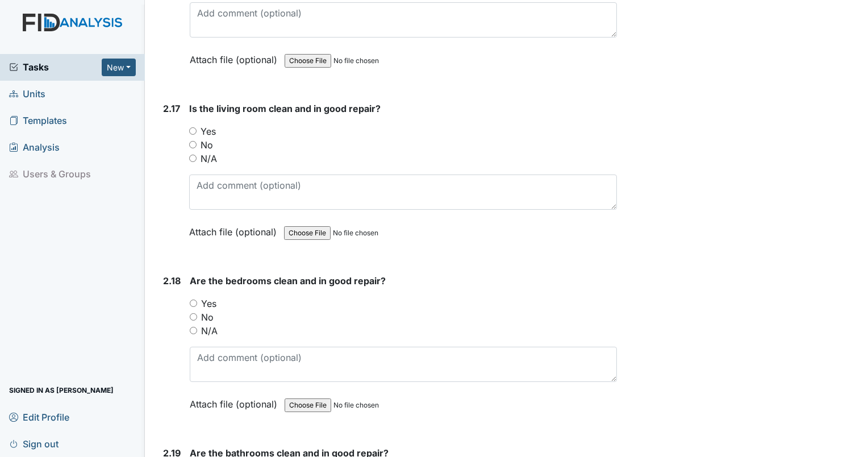
click at [192, 127] on input "Yes" at bounding box center [192, 130] width 7 height 7
radio input "true"
click at [194, 313] on input "No" at bounding box center [193, 316] width 7 height 7
radio input "true"
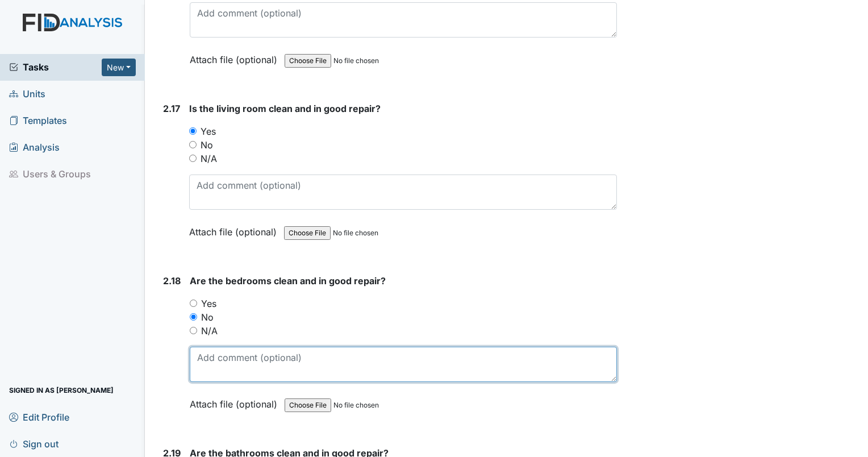
click at [214, 346] on textarea at bounding box center [403, 363] width 427 height 35
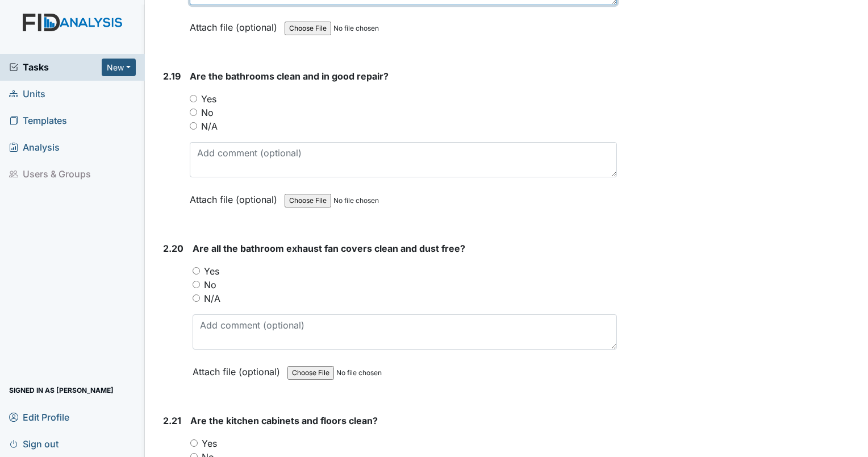
scroll to position [5015, 0]
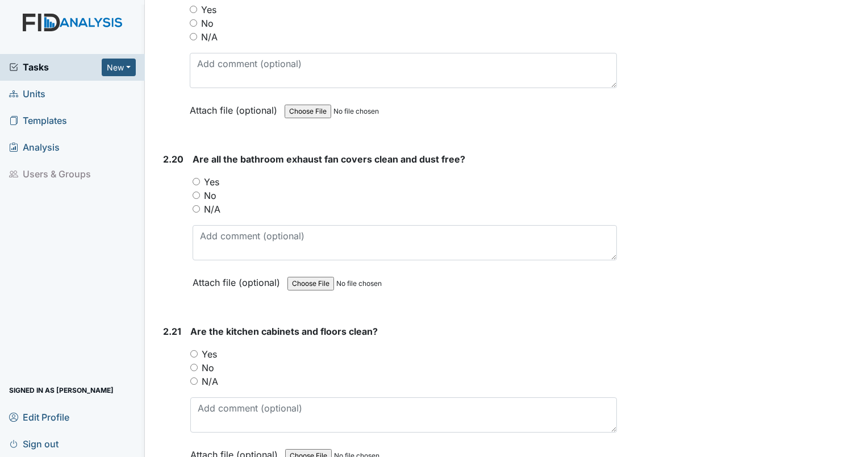
type textarea "bedrooms arent numbered. needs paint. drawers difficult to open. Drawers missin…"
click at [195, 363] on input "No" at bounding box center [193, 366] width 7 height 7
radio input "true"
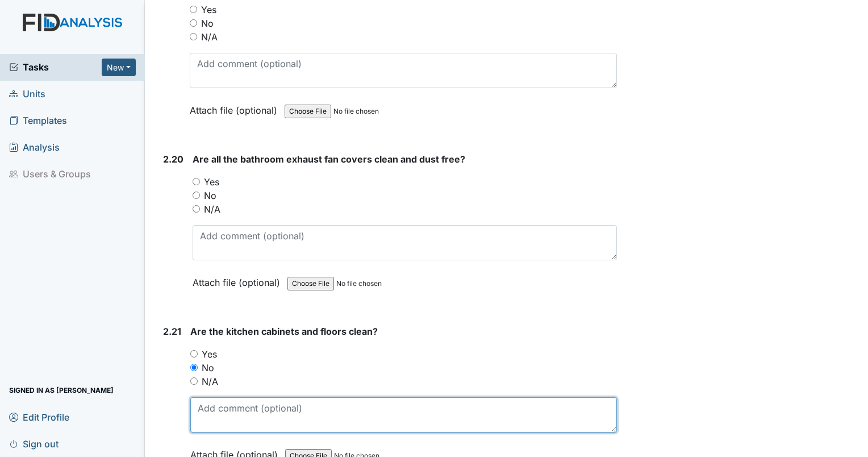
click at [217, 397] on textarea at bounding box center [403, 414] width 426 height 35
type textarea "floor is sticky. floor under fridge door very dirty. freezer in activity room i…"
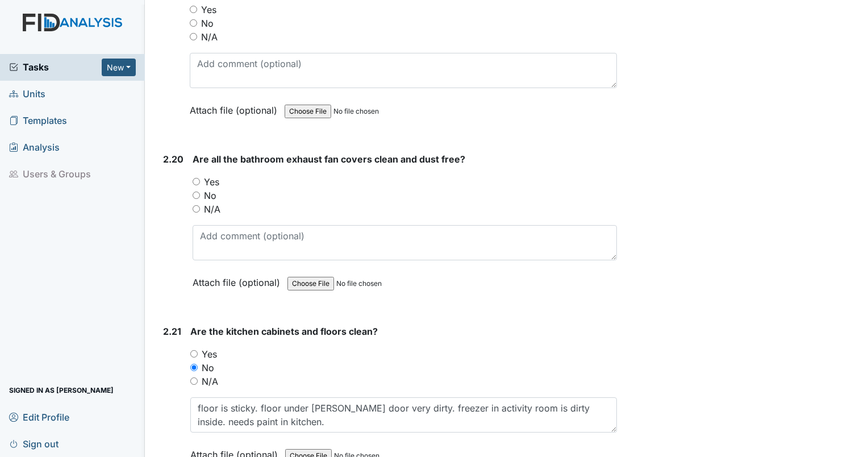
click at [199, 191] on input "No" at bounding box center [196, 194] width 7 height 7
radio input "true"
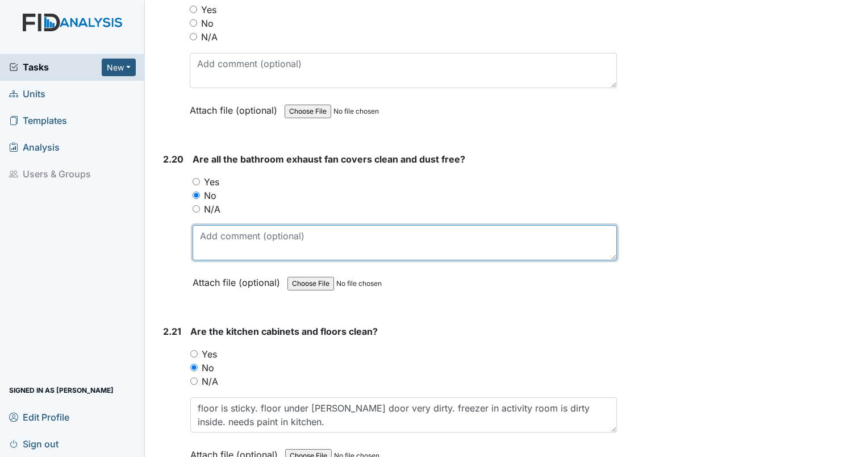
click at [227, 225] on textarea at bounding box center [405, 242] width 424 height 35
drag, startPoint x: 227, startPoint y: 212, endPoint x: 241, endPoint y: 232, distance: 24.1
click at [241, 232] on textarea at bounding box center [405, 242] width 424 height 35
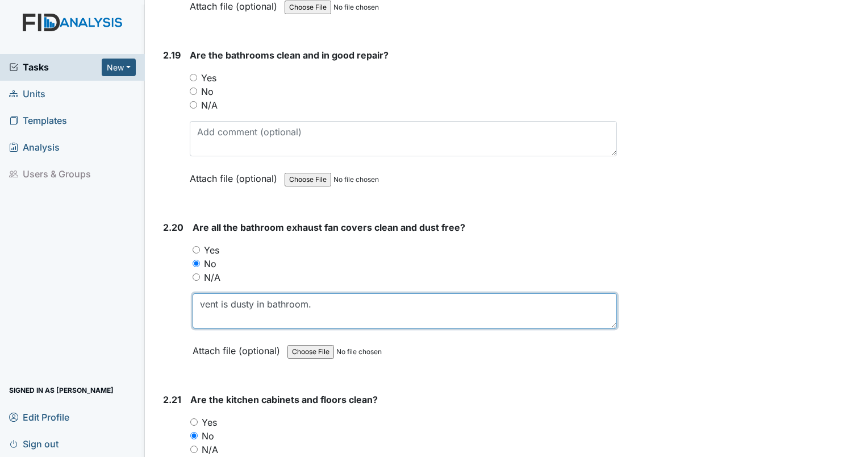
scroll to position [4894, 0]
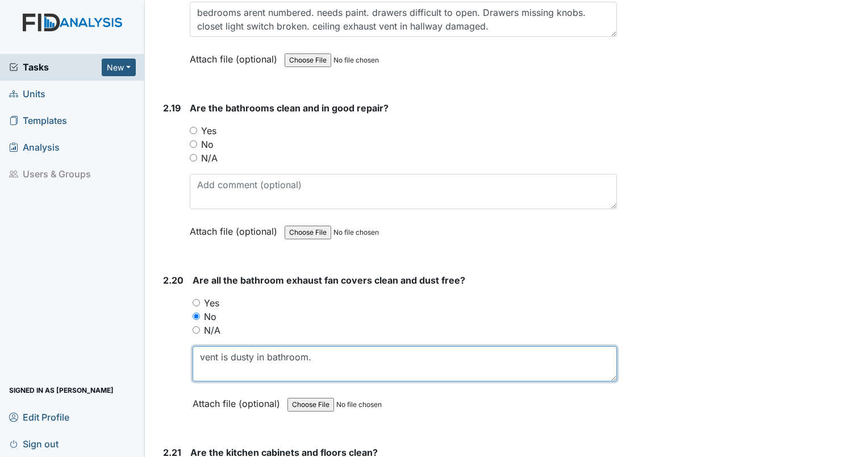
type textarea "vent is dusty in bathroom."
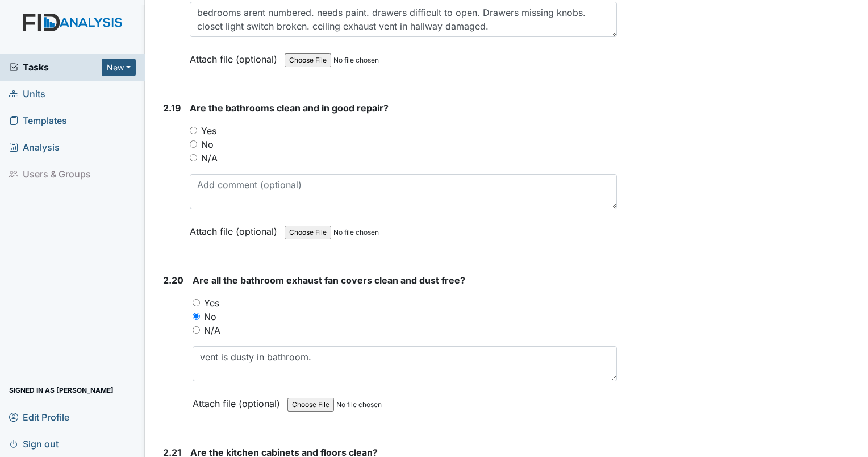
click at [195, 140] on input "No" at bounding box center [193, 143] width 7 height 7
radio input "true"
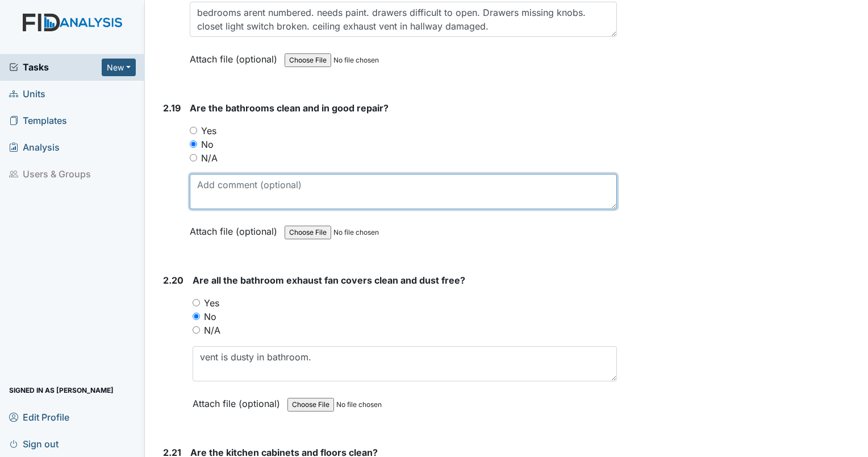
click at [243, 174] on textarea at bounding box center [403, 191] width 427 height 35
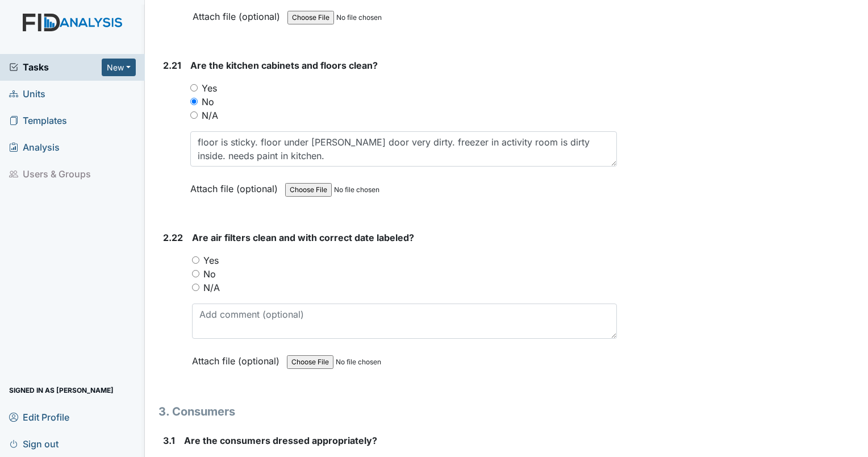
scroll to position [5290, 0]
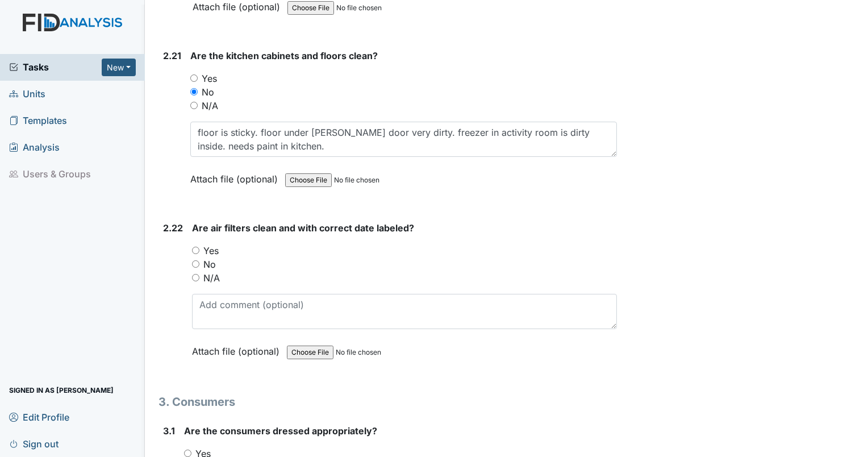
type textarea "floor dirty. floor slippery."
click at [194, 246] on input "Yes" at bounding box center [195, 249] width 7 height 7
radio input "true"
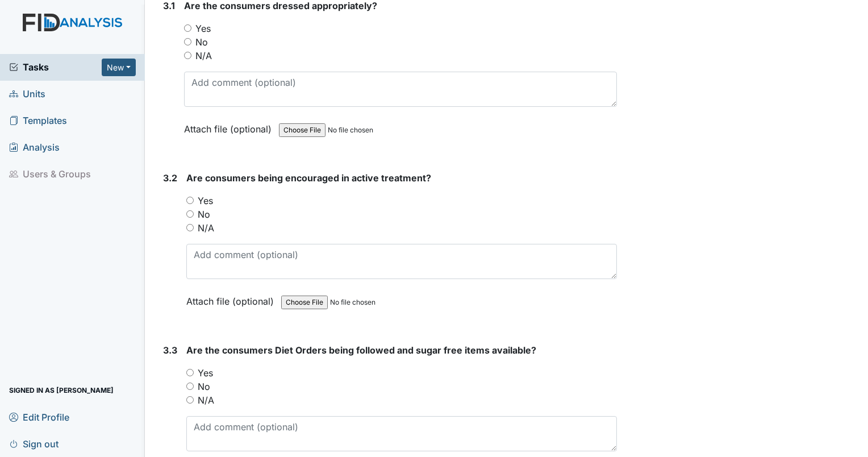
scroll to position [5722, 0]
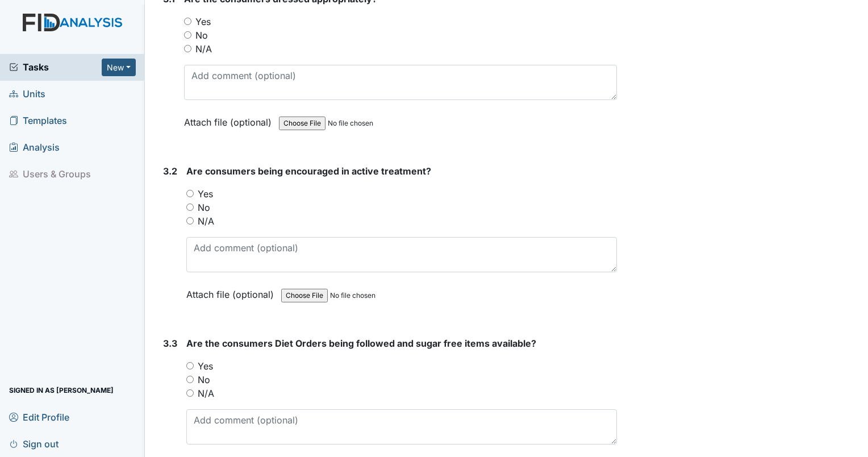
click at [188, 45] on input "N/A" at bounding box center [187, 48] width 7 height 7
radio input "true"
click at [190, 217] on input "N/A" at bounding box center [189, 220] width 7 height 7
radio input "true"
click at [190, 389] on input "N/A" at bounding box center [189, 392] width 7 height 7
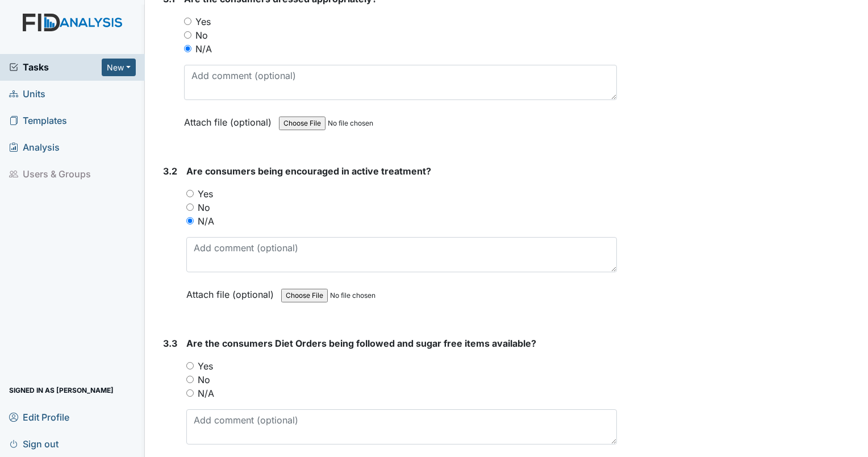
radio input "true"
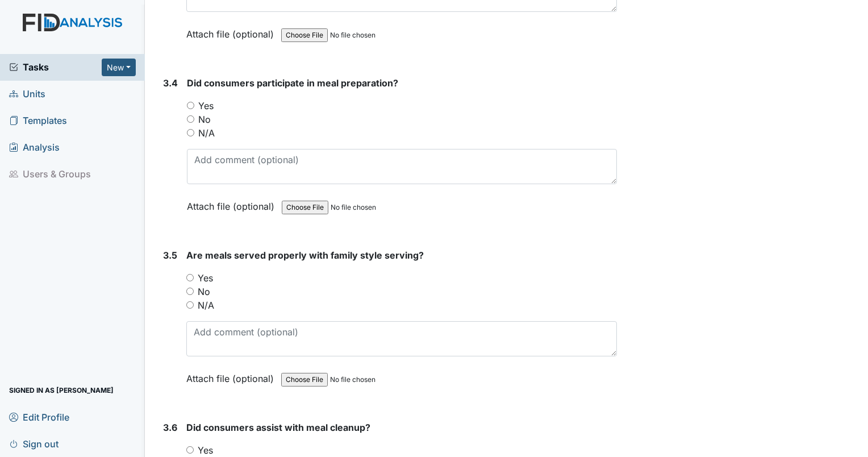
scroll to position [6162, 0]
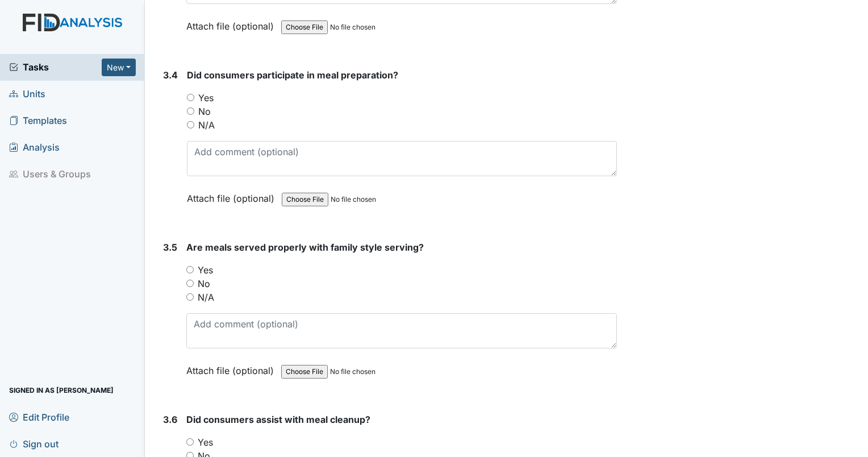
click at [189, 121] on input "N/A" at bounding box center [190, 124] width 7 height 7
radio input "true"
click at [189, 293] on input "N/A" at bounding box center [189, 296] width 7 height 7
radio input "true"
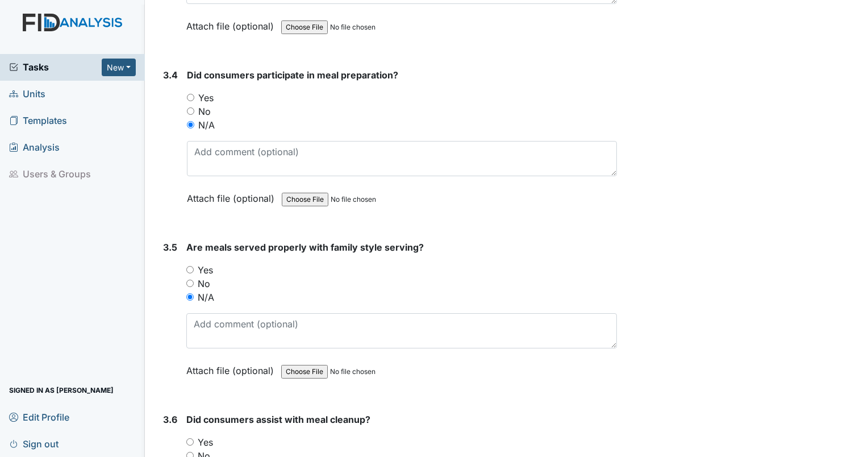
radio input "true"
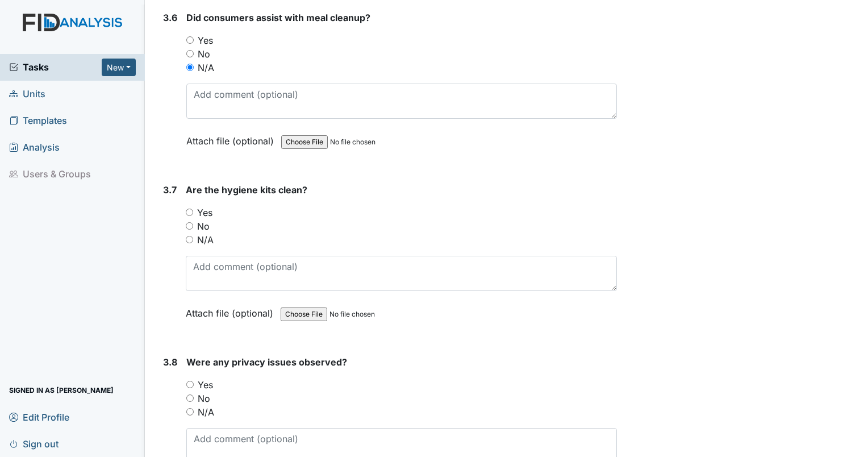
scroll to position [6601, 0]
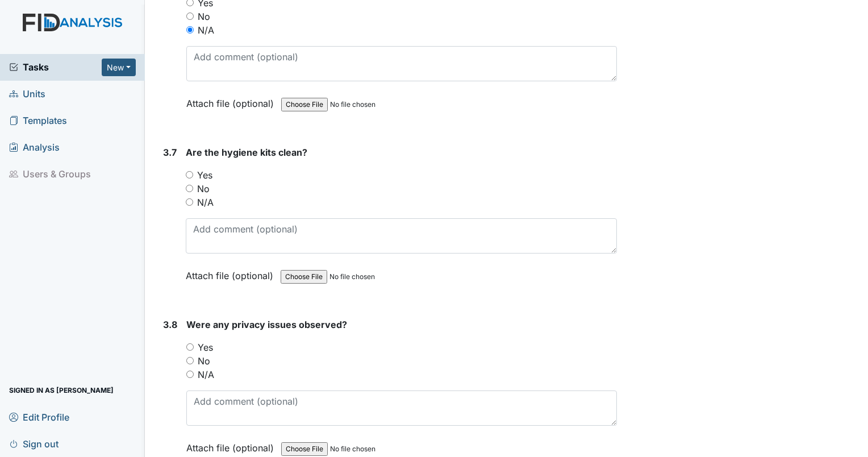
click at [189, 185] on input "No" at bounding box center [189, 188] width 7 height 7
radio input "true"
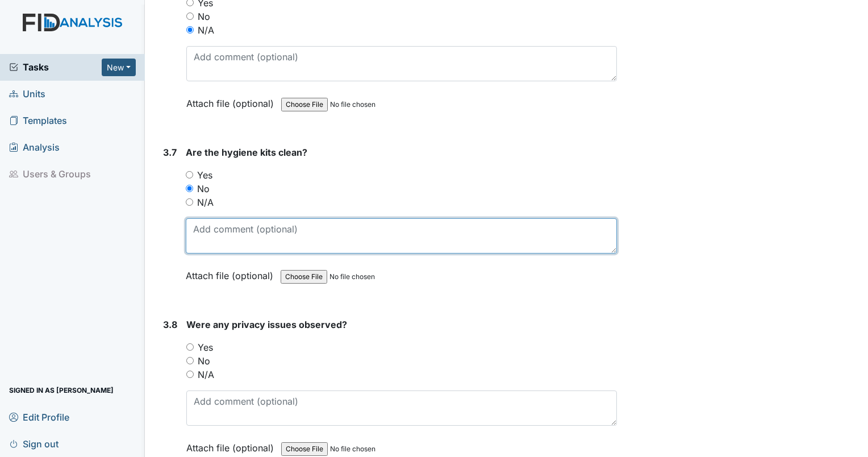
click at [213, 218] on textarea at bounding box center [401, 235] width 431 height 35
type textarea "inspector did not see hygiene kits in bedrooms."
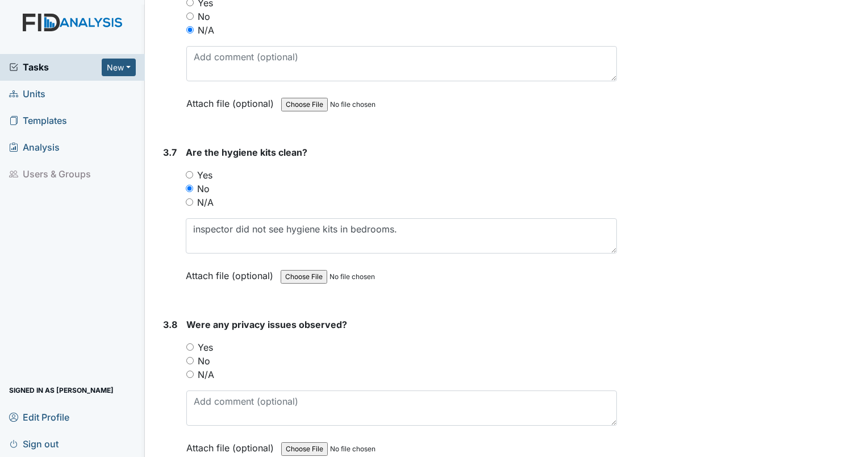
click at [189, 357] on input "No" at bounding box center [189, 360] width 7 height 7
radio input "true"
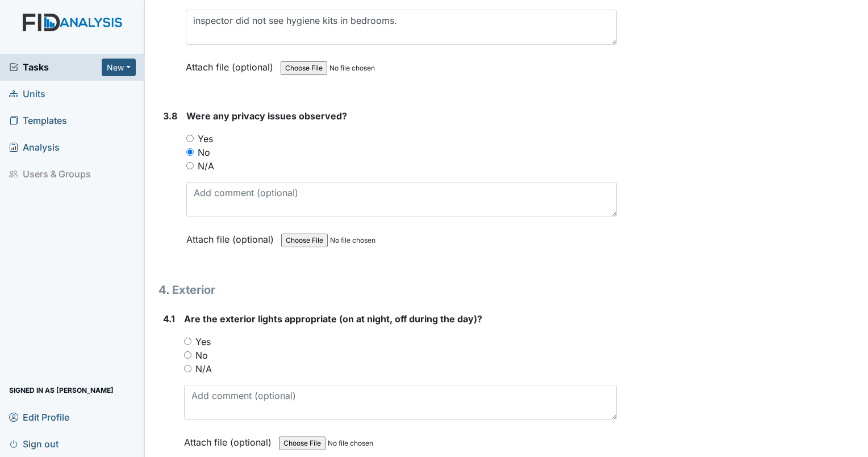
scroll to position [6829, 0]
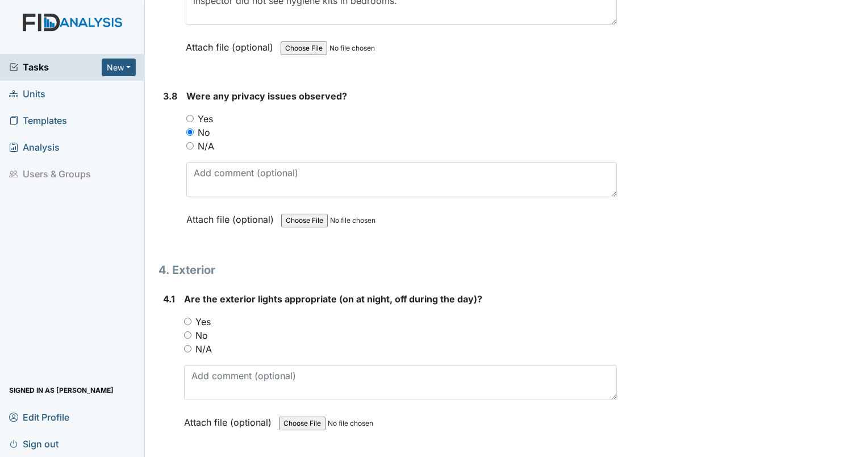
click at [187, 317] on input "Yes" at bounding box center [187, 320] width 7 height 7
radio input "true"
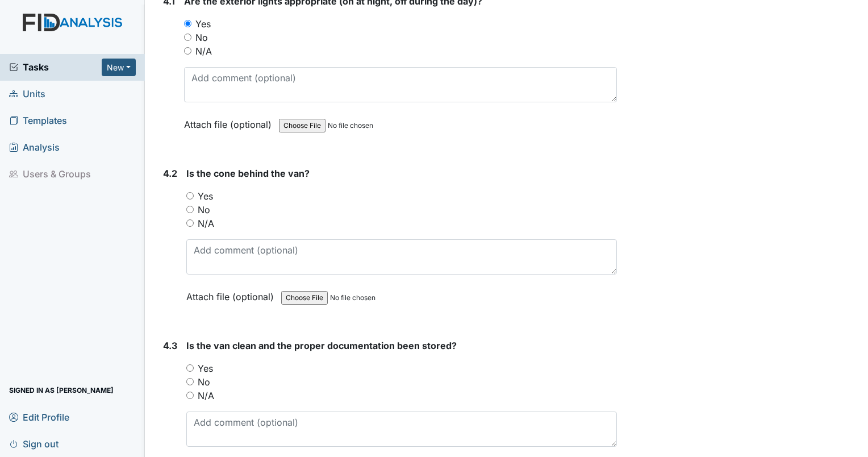
scroll to position [7146, 0]
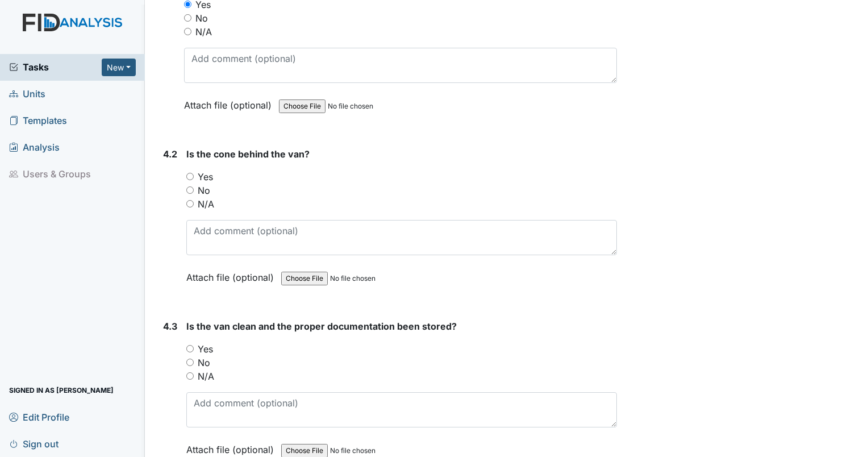
click at [189, 200] on input "N/A" at bounding box center [189, 203] width 7 height 7
radio input "true"
click at [190, 372] on input "N/A" at bounding box center [189, 375] width 7 height 7
radio input "true"
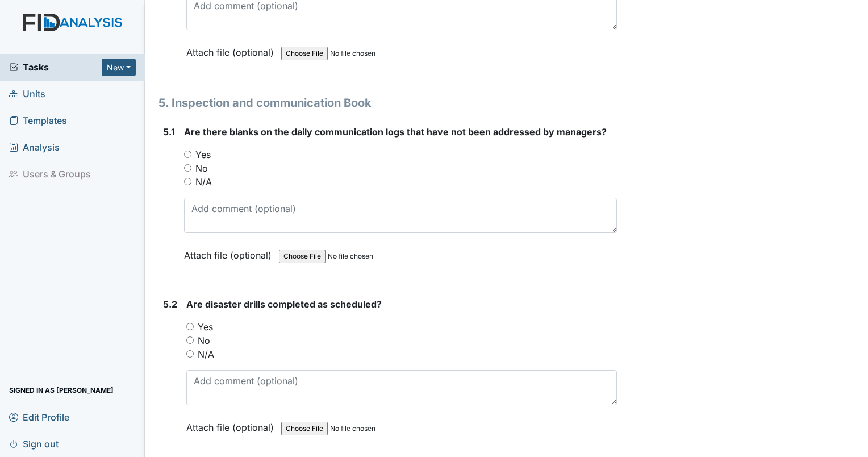
scroll to position [7573, 0]
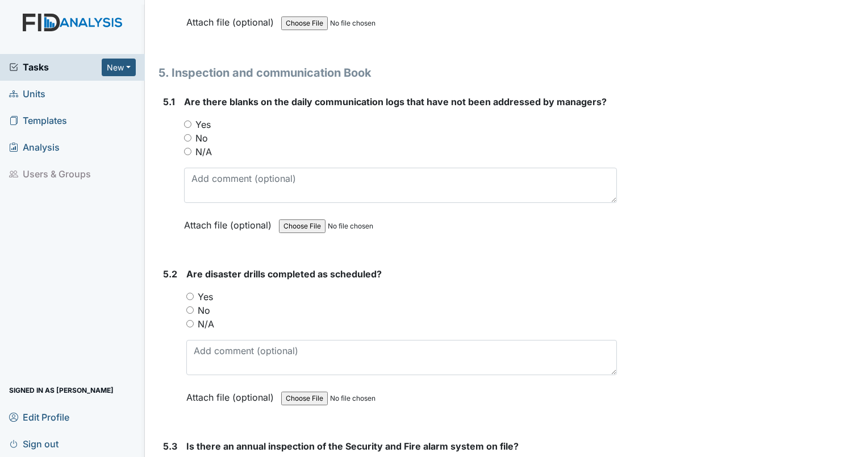
click at [186, 134] on input "No" at bounding box center [187, 137] width 7 height 7
radio input "true"
click at [189, 292] on input "Yes" at bounding box center [189, 295] width 7 height 7
radio input "true"
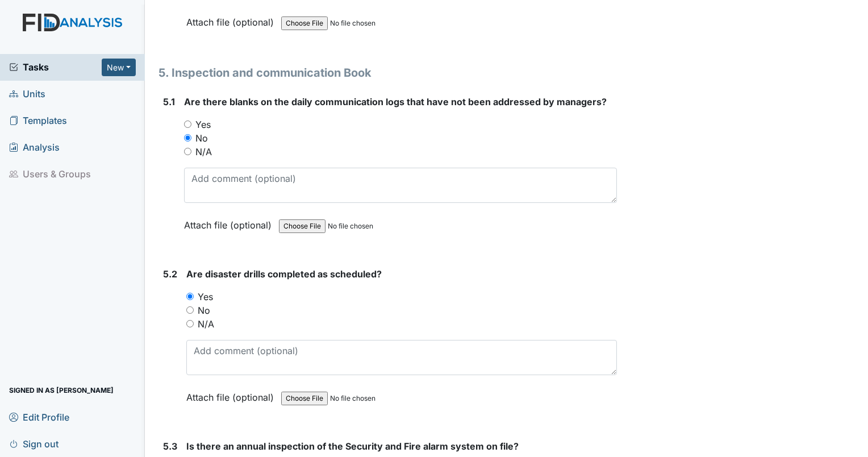
radio input "true"
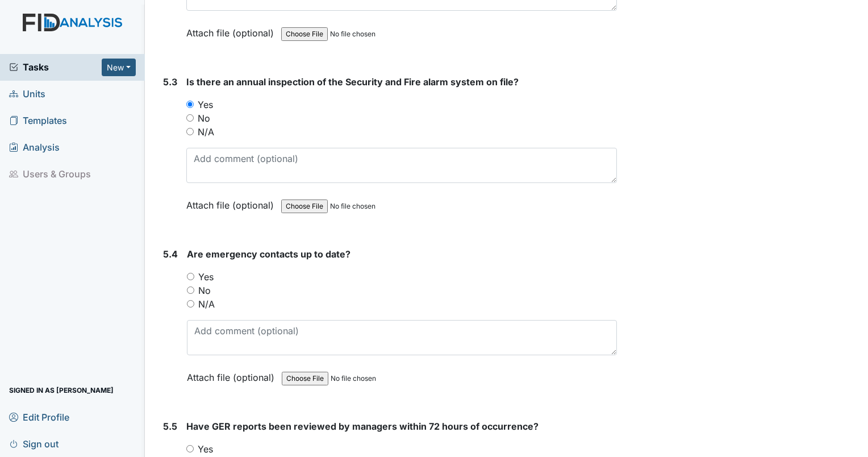
scroll to position [7977, 0]
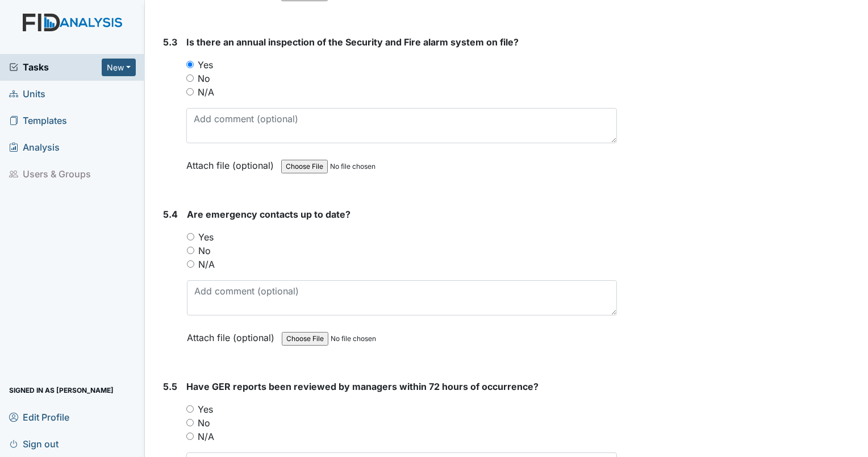
click at [189, 233] on input "Yes" at bounding box center [190, 236] width 7 height 7
radio input "true"
click at [188, 405] on input "Yes" at bounding box center [189, 408] width 7 height 7
radio input "true"
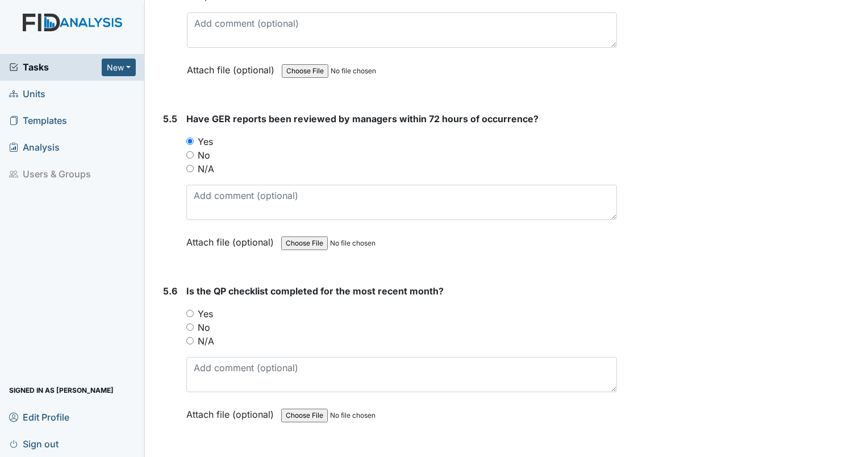
scroll to position [8284, 0]
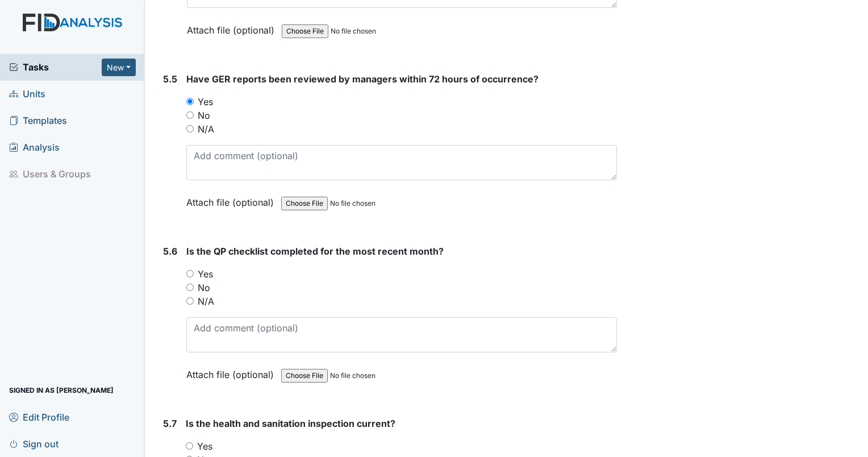
click at [190, 270] on input "Yes" at bounding box center [189, 273] width 7 height 7
radio input "true"
click at [186, 442] on input "Yes" at bounding box center [189, 445] width 7 height 7
radio input "true"
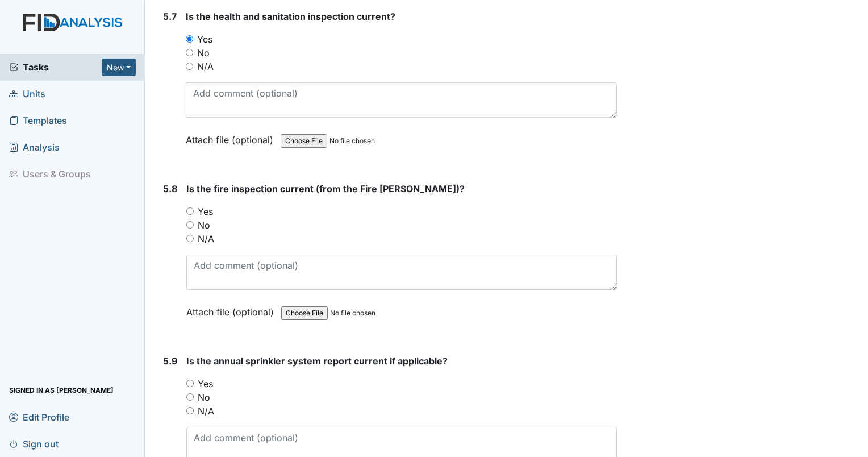
scroll to position [8720, 0]
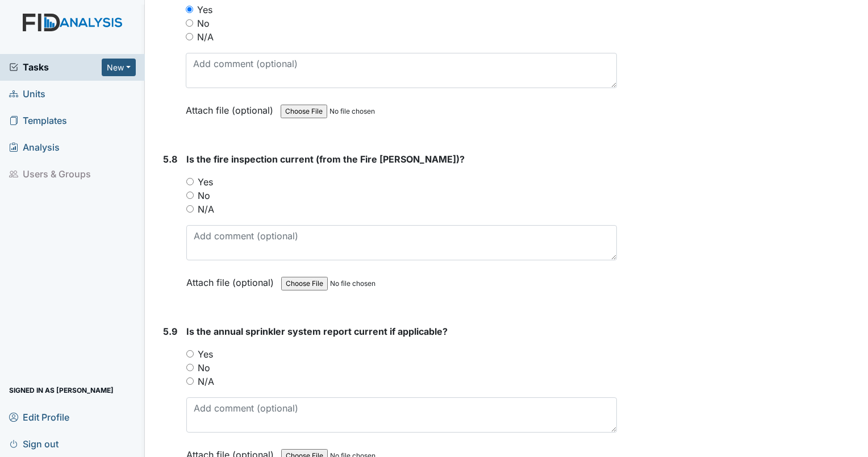
click at [190, 178] on input "Yes" at bounding box center [189, 181] width 7 height 7
radio input "true"
click at [188, 347] on div "Yes" at bounding box center [401, 354] width 430 height 14
click at [189, 350] on input "Yes" at bounding box center [189, 353] width 7 height 7
radio input "true"
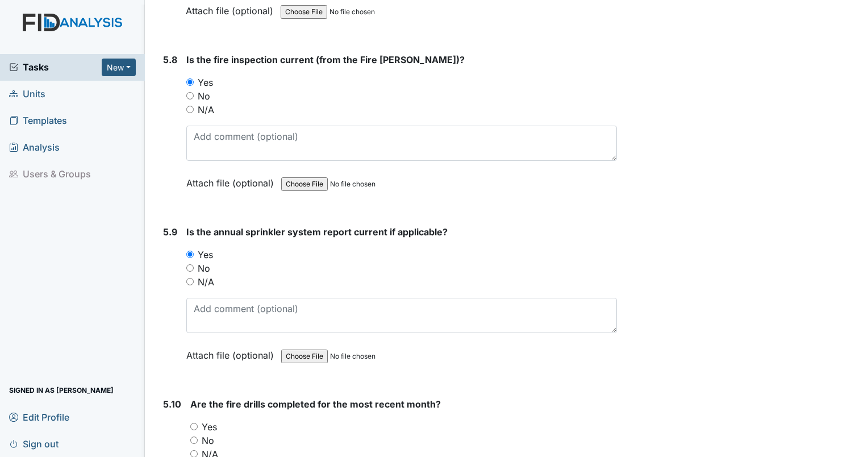
scroll to position [8931, 0]
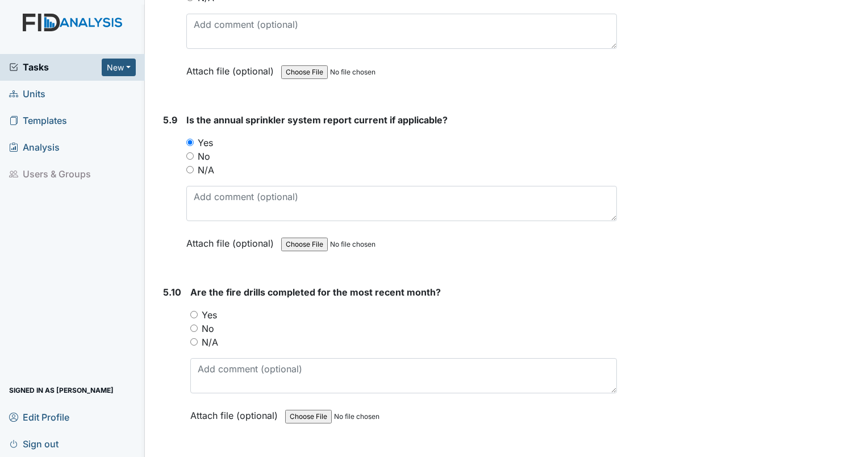
click at [190, 311] on input "Yes" at bounding box center [193, 314] width 7 height 7
radio input "true"
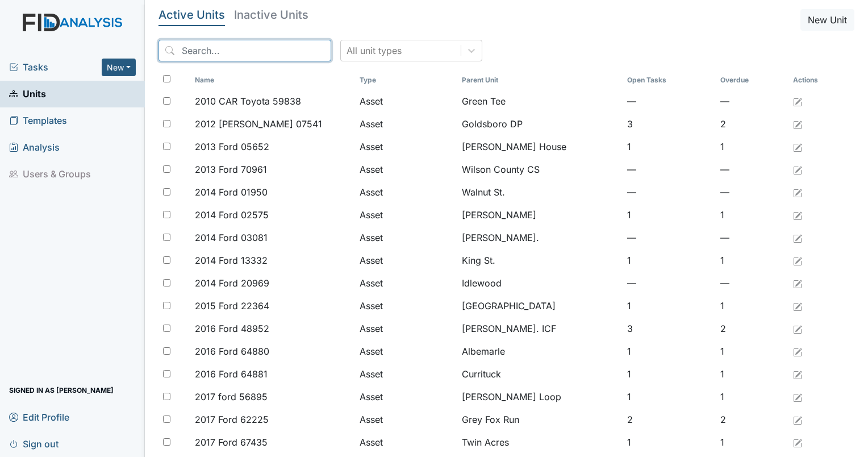
click at [223, 47] on input "search" at bounding box center [244, 51] width 173 height 22
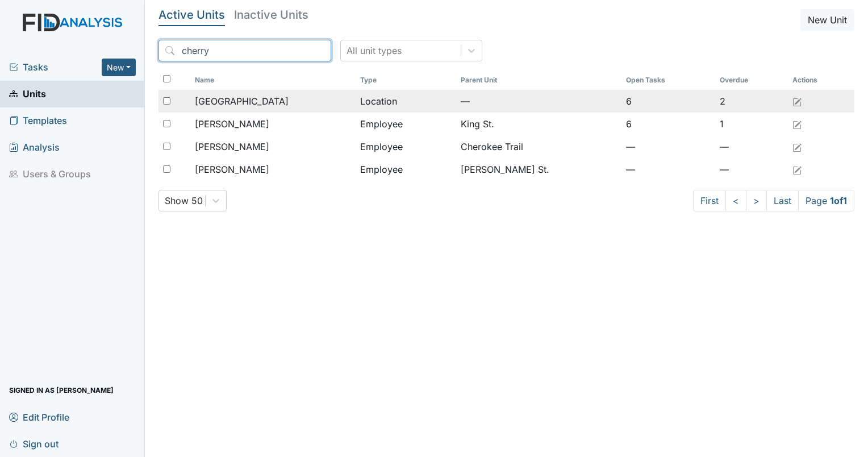
type input "cherry"
click at [225, 104] on span "[GEOGRAPHIC_DATA]" at bounding box center [242, 101] width 94 height 14
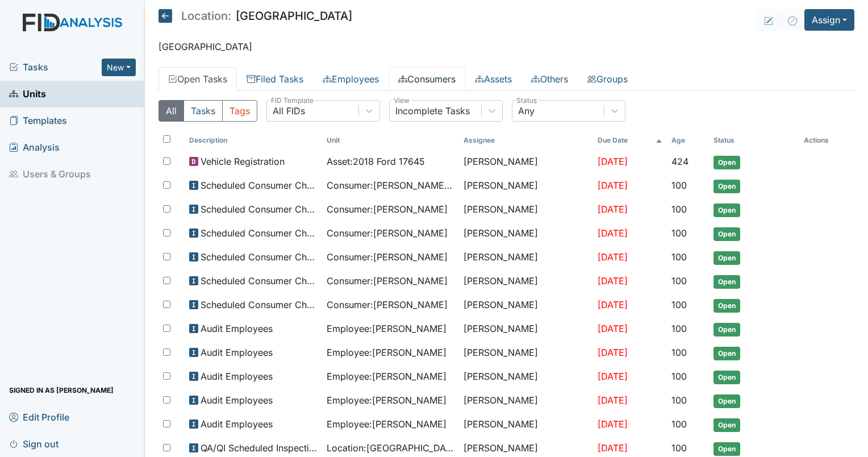
click at [445, 84] on link "Consumers" at bounding box center [426, 79] width 77 height 24
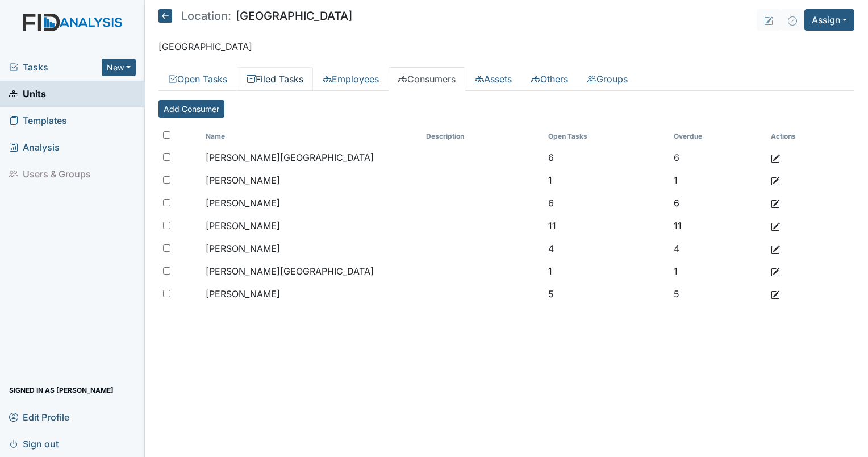
click at [291, 89] on link "Filed Tasks" at bounding box center [275, 79] width 76 height 24
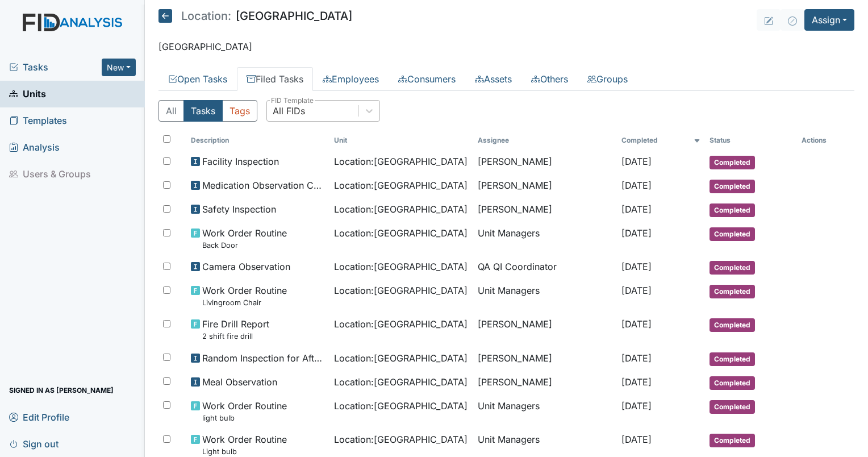
click at [330, 111] on div "All FIDs" at bounding box center [312, 111] width 91 height 20
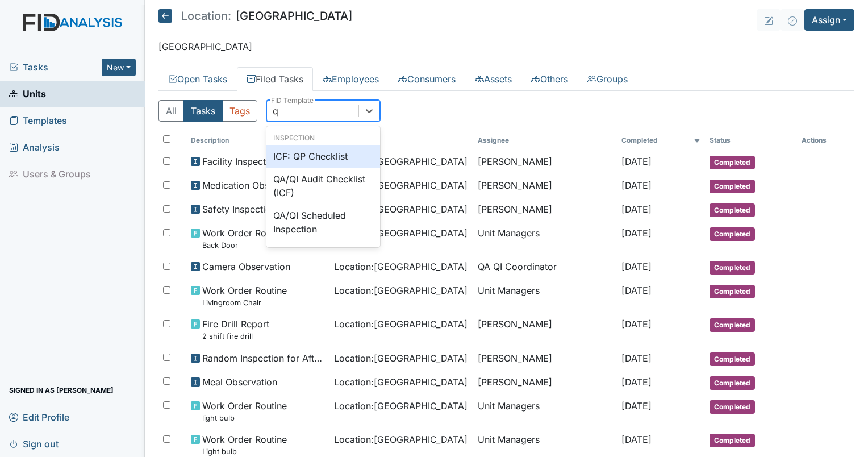
type input "qp"
click at [321, 154] on div "ICF: QP Checklist" at bounding box center [323, 156] width 114 height 23
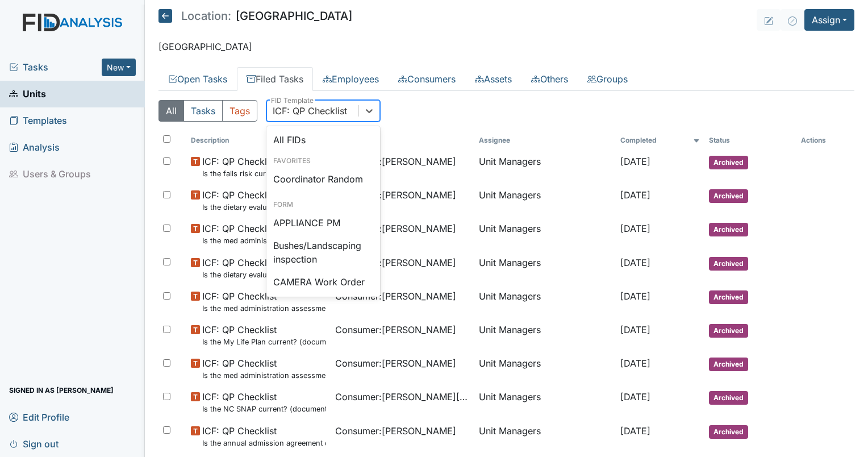
click at [312, 115] on div "ICF: QP Checklist" at bounding box center [310, 111] width 74 height 14
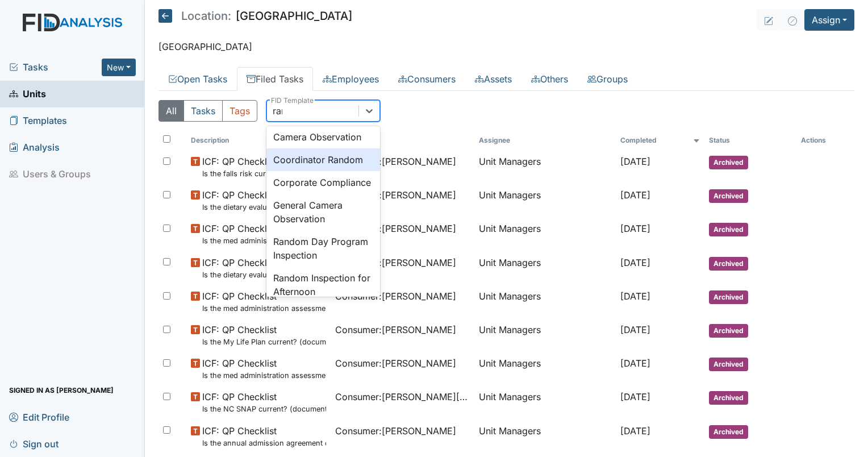
scroll to position [40, 0]
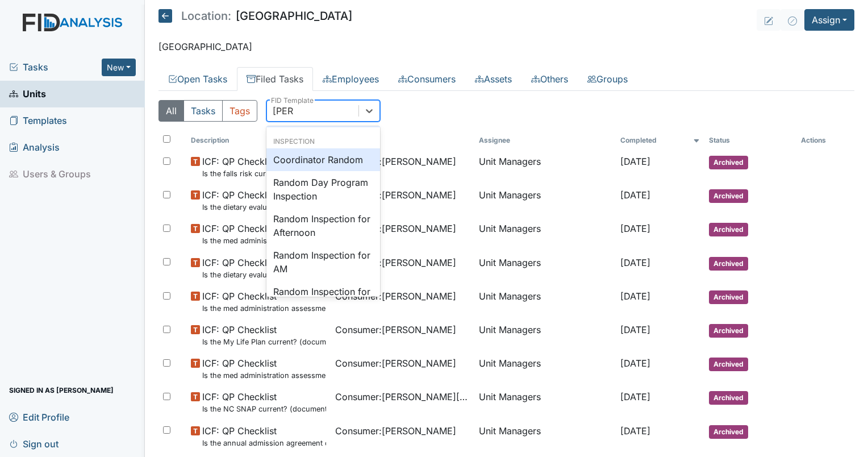
type input "random"
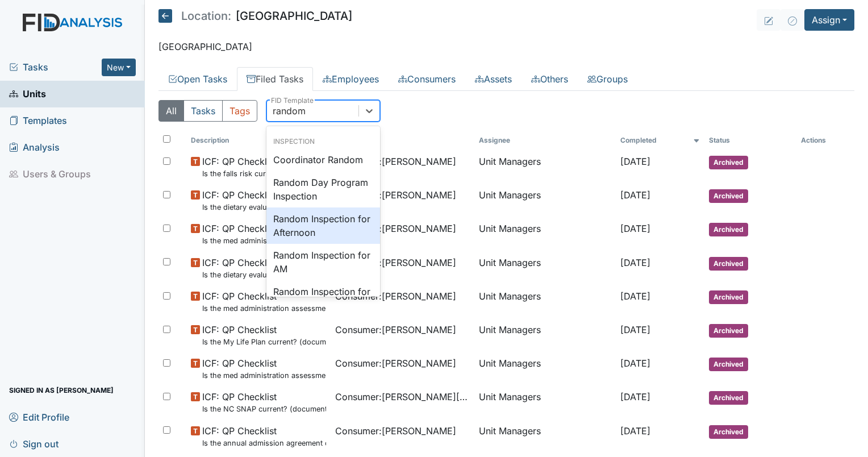
click at [329, 207] on div "Random Inspection for Afternoon" at bounding box center [323, 225] width 114 height 36
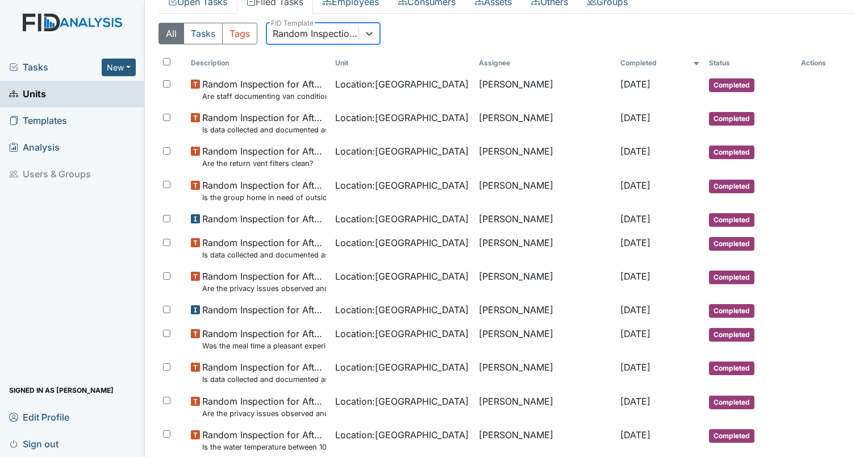
scroll to position [82, 0]
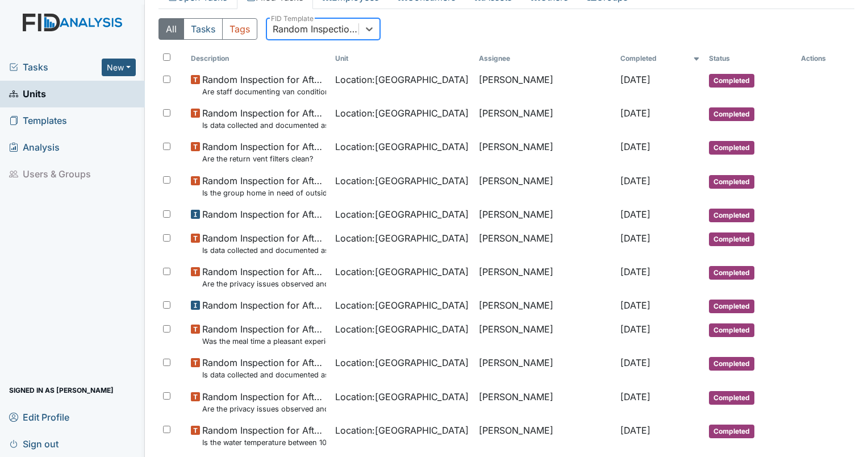
click at [331, 22] on div "Random Inspection for Afternoon" at bounding box center [316, 29] width 87 height 14
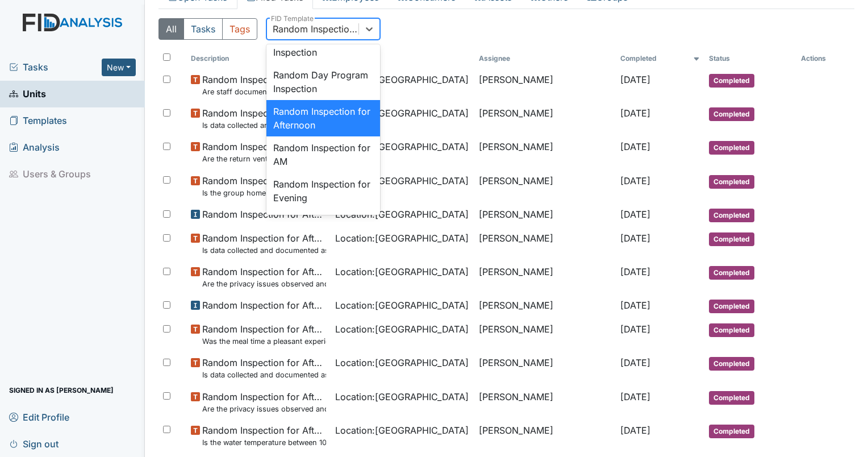
scroll to position [1034, 0]
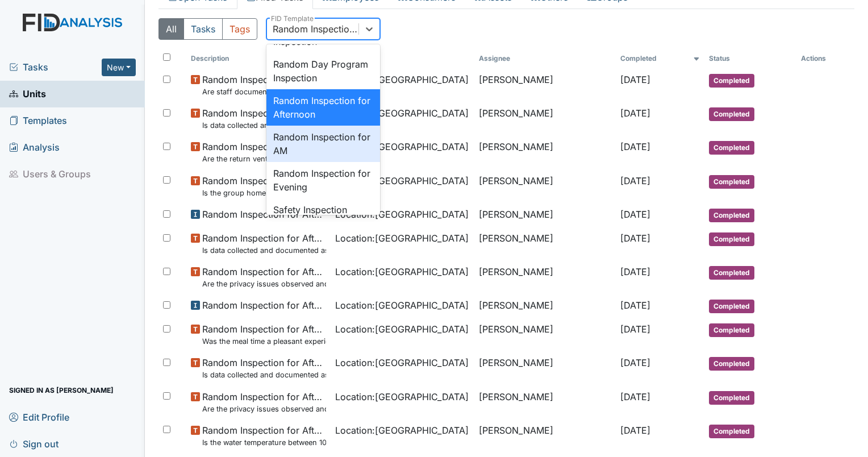
click at [341, 162] on div "Random Inspection for AM" at bounding box center [323, 143] width 114 height 36
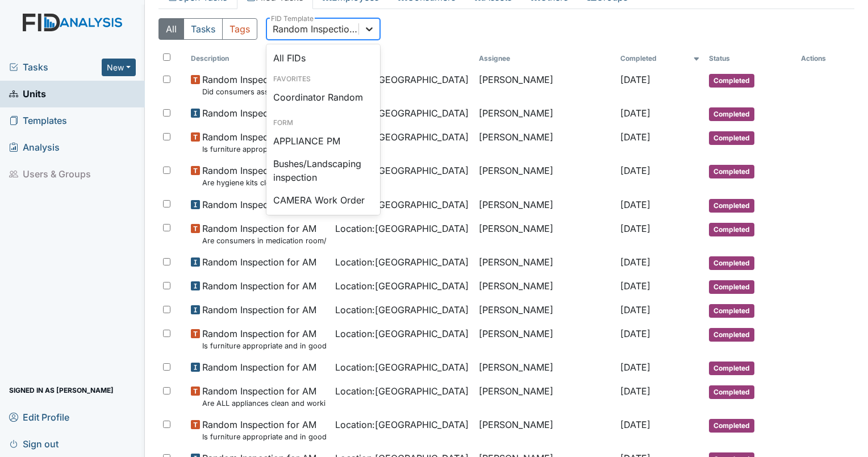
click at [373, 28] on icon at bounding box center [368, 28] width 11 height 11
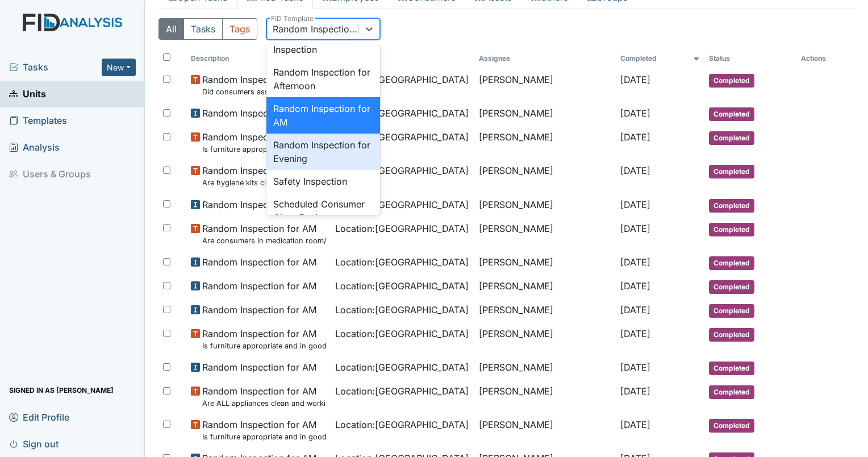
scroll to position [1070, 0]
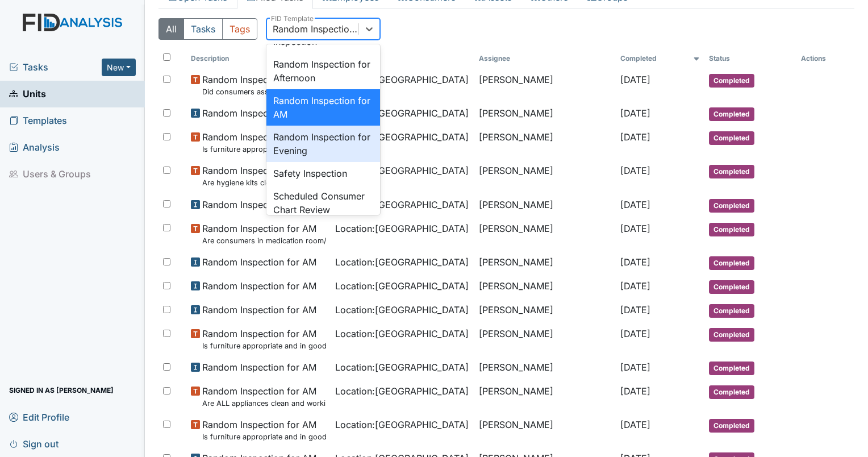
click at [348, 162] on div "Random Inspection for Evening" at bounding box center [323, 143] width 114 height 36
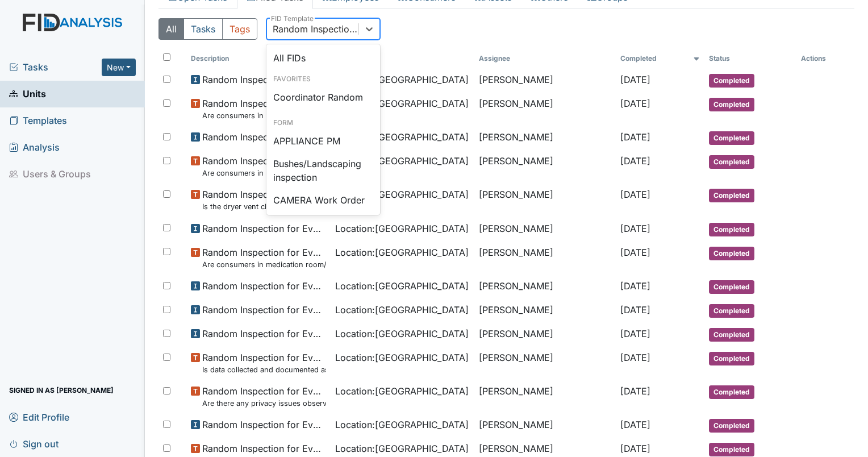
click at [309, 22] on div "Random Inspection for Evening" at bounding box center [316, 29] width 87 height 14
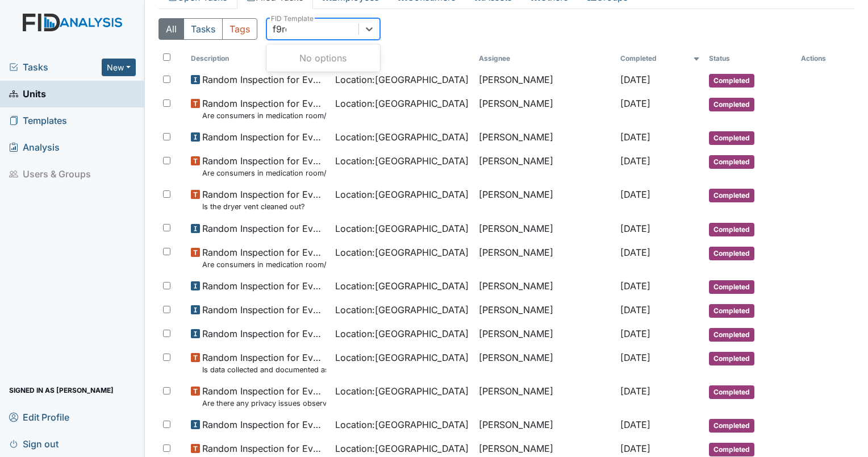
scroll to position [0, 0]
type input "fire"
click at [313, 74] on div "Fire Drill Report" at bounding box center [323, 74] width 114 height 23
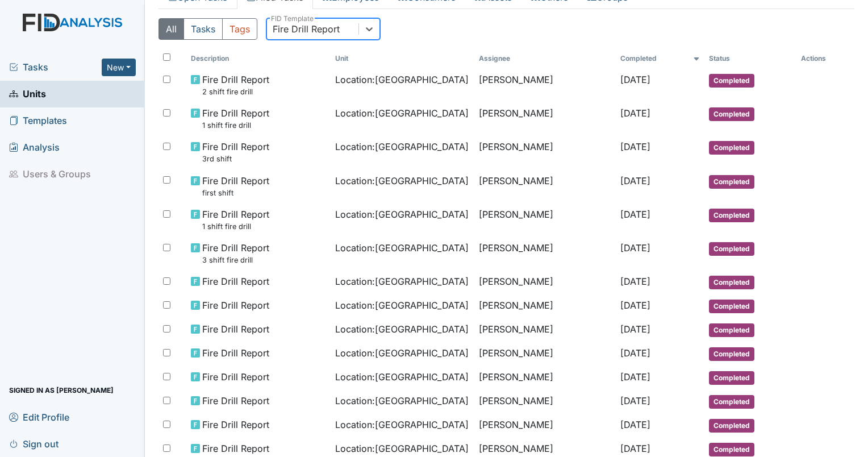
click at [336, 26] on div "Fire Drill Report" at bounding box center [306, 29] width 67 height 14
type input "disast"
click at [327, 68] on div "Disaster Drill Report" at bounding box center [323, 74] width 114 height 23
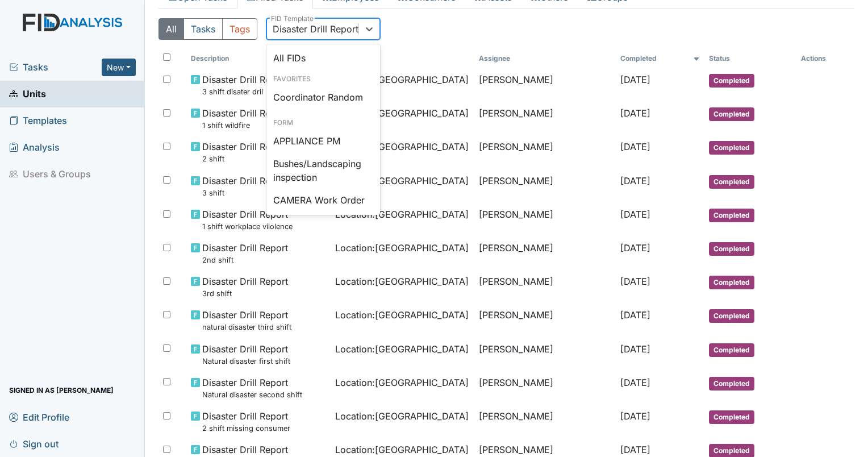
click at [326, 30] on div "Disaster Drill Report" at bounding box center [316, 29] width 86 height 14
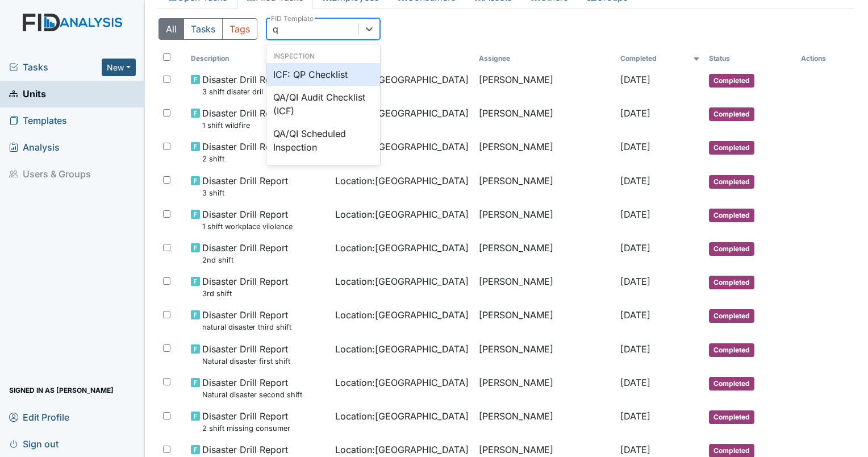
type input "qp"
click at [309, 71] on div "ICF: QP Checklist" at bounding box center [323, 74] width 114 height 23
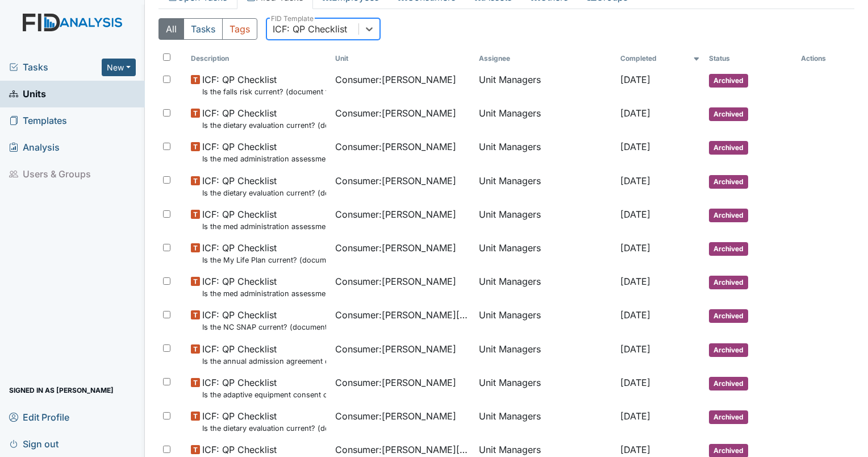
click at [328, 33] on div "ICF: QP Checklist" at bounding box center [310, 29] width 74 height 14
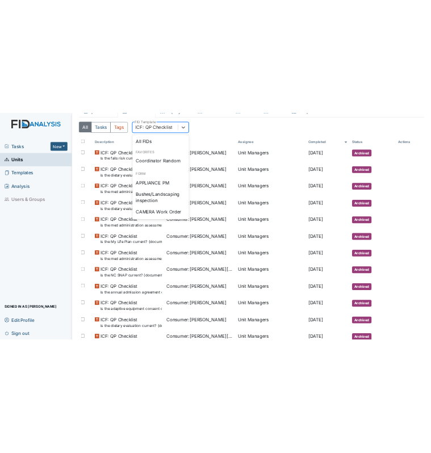
scroll to position [765, 0]
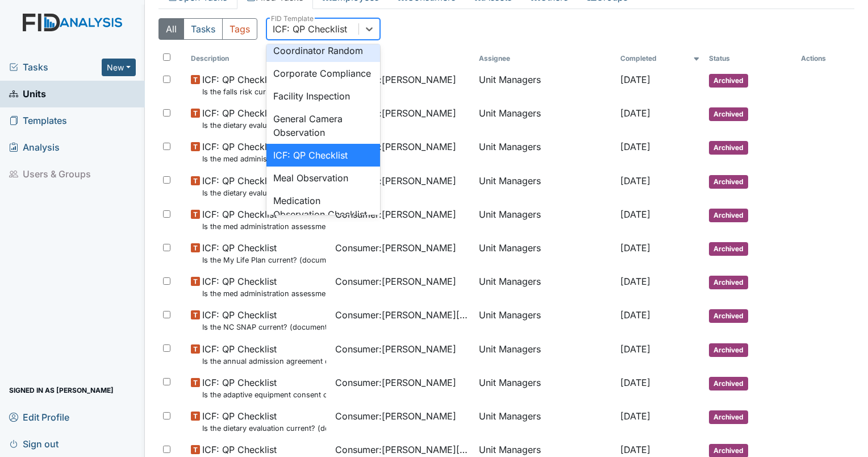
click at [321, 62] on div "Coordinator Random" at bounding box center [323, 50] width 114 height 23
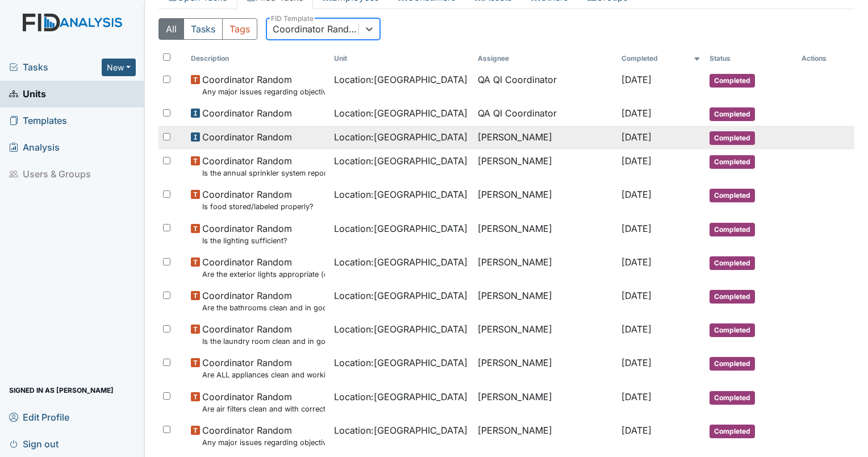
click at [398, 137] on span "Location : Cherry Lane" at bounding box center [400, 137] width 133 height 14
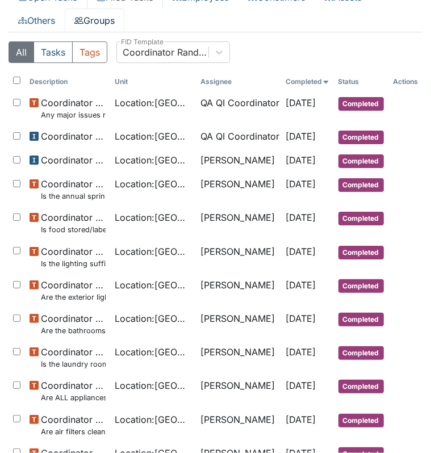
click at [100, 26] on link "Groups" at bounding box center [95, 21] width 60 height 24
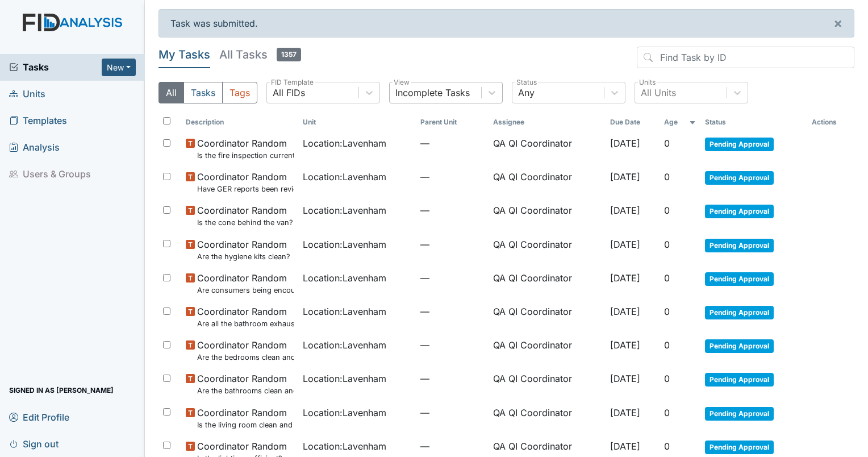
click at [434, 98] on div "Incomplete Tasks" at bounding box center [432, 93] width 74 height 14
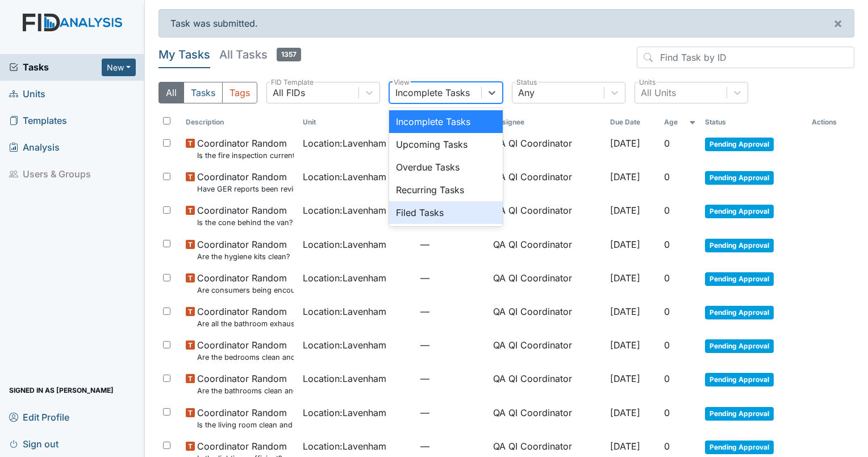
click at [440, 222] on div "Filed Tasks" at bounding box center [446, 212] width 114 height 23
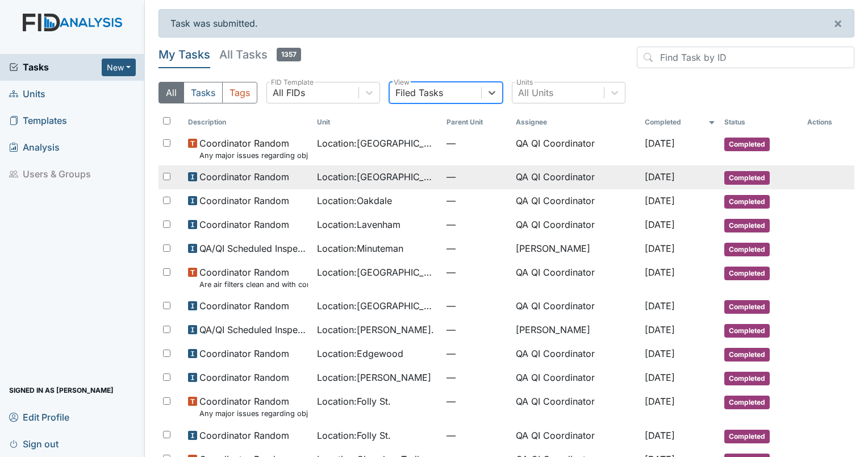
click at [551, 181] on td "QA QI Coordinator" at bounding box center [575, 177] width 129 height 24
click at [375, 181] on span "Location : Cherry Lane" at bounding box center [377, 177] width 120 height 14
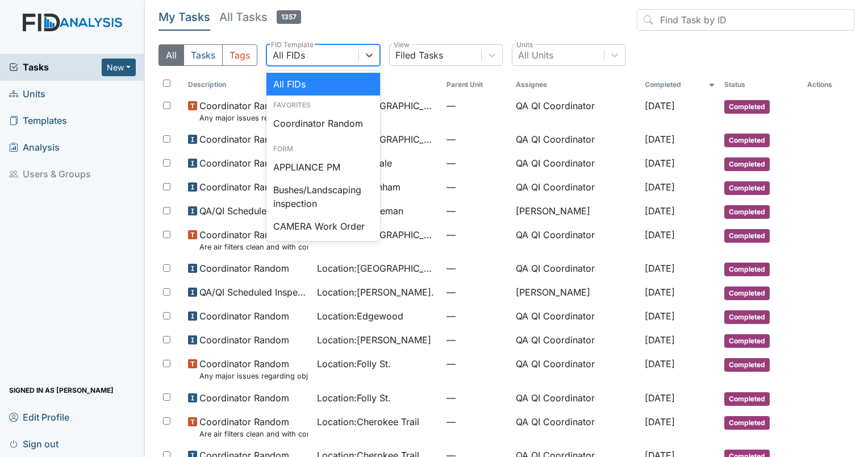
click at [314, 61] on div "All FIDs" at bounding box center [312, 55] width 91 height 20
click at [318, 123] on div "Coordinator Random" at bounding box center [323, 123] width 114 height 23
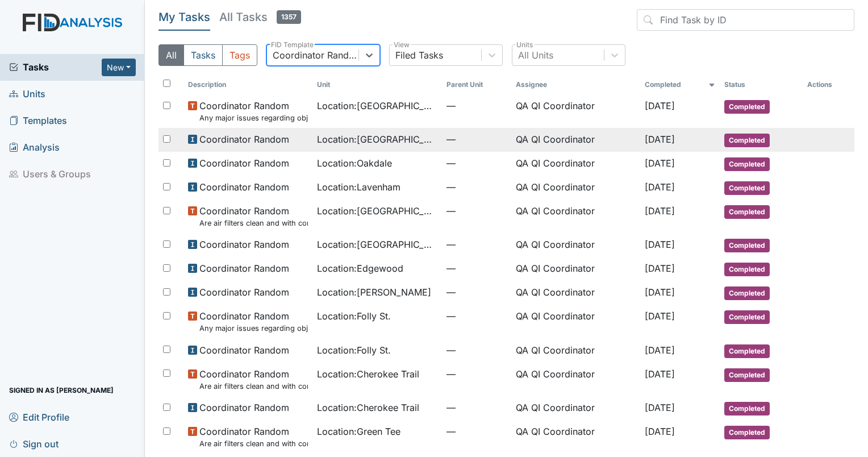
click at [351, 142] on span "Location : Cherry Lane" at bounding box center [377, 139] width 120 height 14
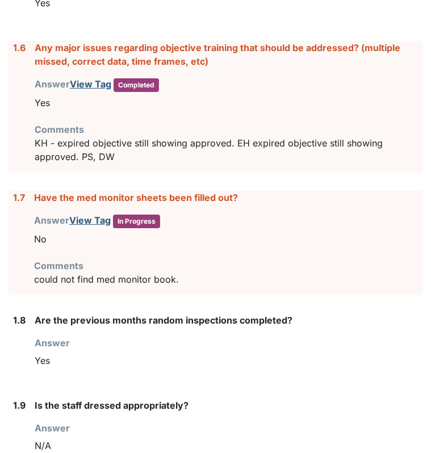
scroll to position [630, 0]
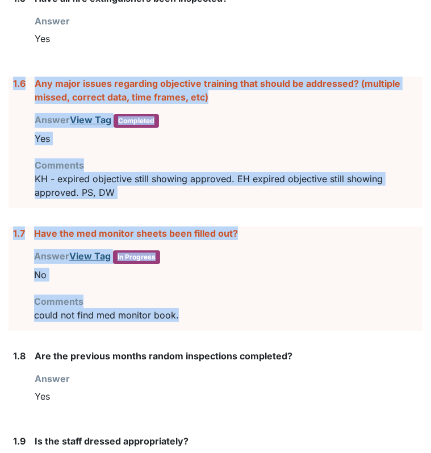
drag, startPoint x: 14, startPoint y: 89, endPoint x: 246, endPoint y: 311, distance: 321.3
copy form "1.6 Any major issues regarding objective training that should be addressed? (mu…"
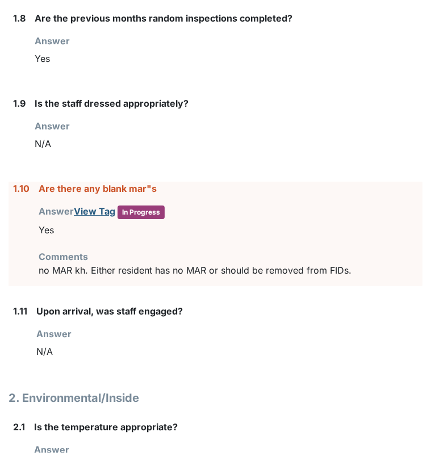
scroll to position [1034, 0]
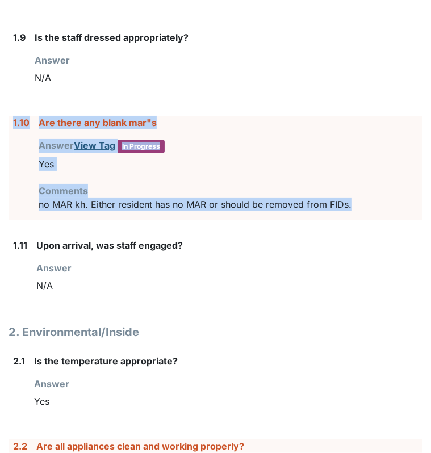
drag, startPoint x: 12, startPoint y: 118, endPoint x: 352, endPoint y: 210, distance: 351.3
click at [352, 210] on div "1.10 Are there any blank mar"s Answer View Tag In Progress You must select one …" at bounding box center [216, 168] width 414 height 104
drag, startPoint x: 352, startPoint y: 210, endPoint x: 298, endPoint y: 198, distance: 55.4
copy div "1.10 Are there any blank mar"s Answer View Tag In Progress You must select one …"
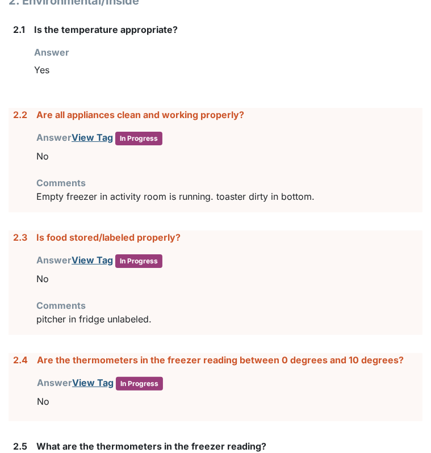
scroll to position [1425, 0]
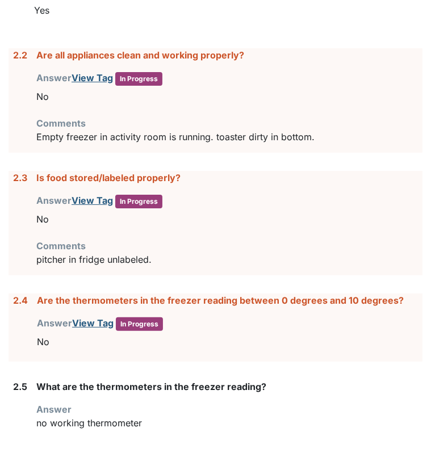
click at [15, 49] on label "2.2" at bounding box center [20, 55] width 14 height 14
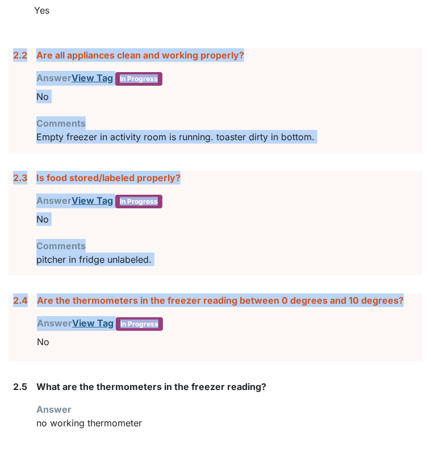
drag, startPoint x: 15, startPoint y: 49, endPoint x: 192, endPoint y: 311, distance: 316.1
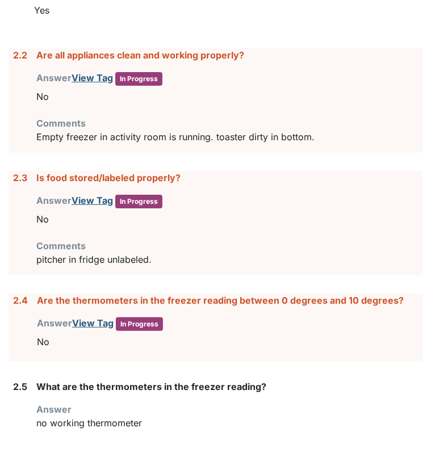
click at [11, 51] on div "2.2 Are all appliances clean and working properly? Answer View Tag In Progress …" at bounding box center [216, 100] width 414 height 104
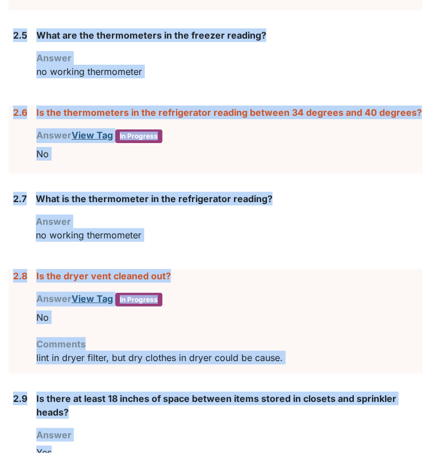
scroll to position [1794, 0]
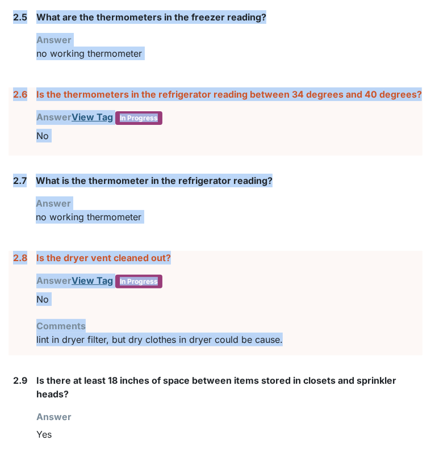
drag, startPoint x: 11, startPoint y: 51, endPoint x: 303, endPoint y: 338, distance: 410.4
drag, startPoint x: 303, startPoint y: 338, endPoint x: 252, endPoint y: 331, distance: 51.6
copy form "2.2 Are all appliances clean and working properly? Answer View Tag In Progress …"
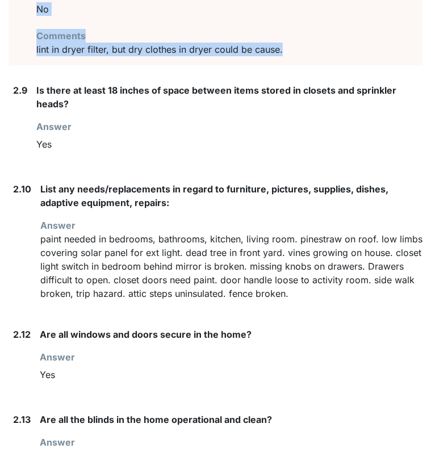
scroll to position [2138, 0]
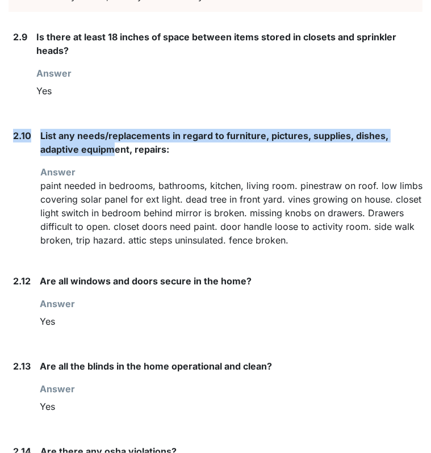
drag, startPoint x: 9, startPoint y: 125, endPoint x: 118, endPoint y: 144, distance: 111.1
click at [118, 144] on div "2.10 List any needs/replacements in regard to furniture, pictures, supplies, di…" at bounding box center [216, 192] width 414 height 127
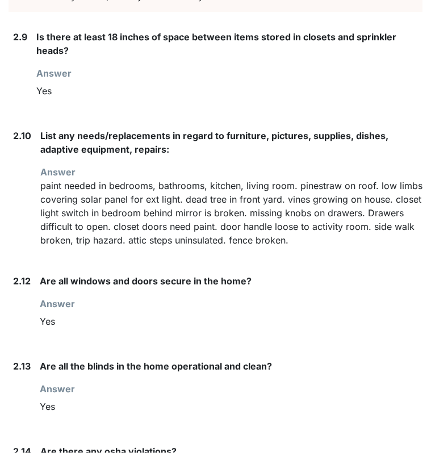
drag, startPoint x: 236, startPoint y: 194, endPoint x: 257, endPoint y: 200, distance: 21.5
click at [257, 200] on p "paint needed in bedrooms, bathrooms, kitchen, living room. pinestraw on roof. l…" at bounding box center [231, 213] width 382 height 68
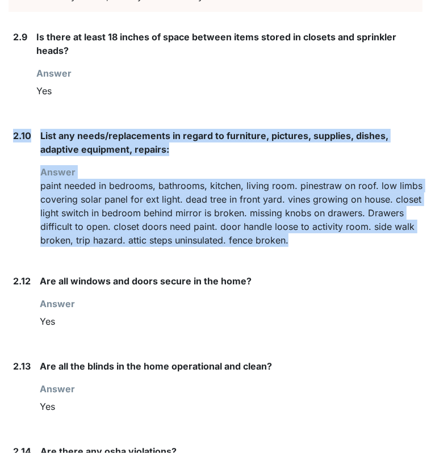
drag, startPoint x: 394, startPoint y: 235, endPoint x: 10, endPoint y: 154, distance: 391.6
click at [10, 154] on div "2.10 List any needs/replacements in regard to furniture, pictures, supplies, di…" at bounding box center [216, 192] width 414 height 127
copy div "2.10 List any needs/replacements in regard to furniture, pictures, supplies, di…"
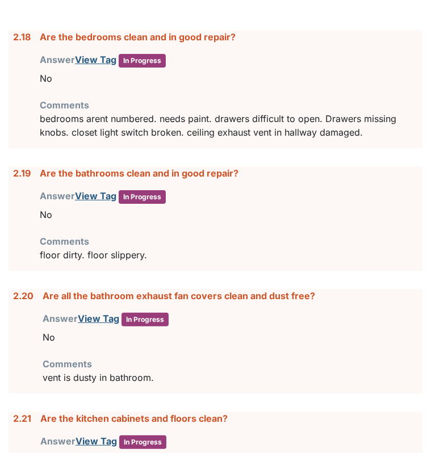
scroll to position [2881, 0]
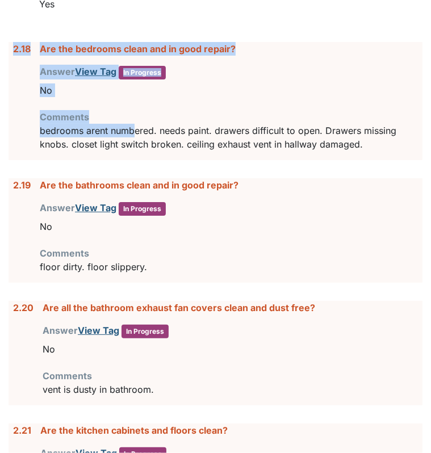
drag, startPoint x: 15, startPoint y: 40, endPoint x: 135, endPoint y: 127, distance: 148.0
click at [135, 127] on div "2.18 Are the bedrooms clean and in good repair? Answer View Tag In Progress You…" at bounding box center [216, 101] width 414 height 118
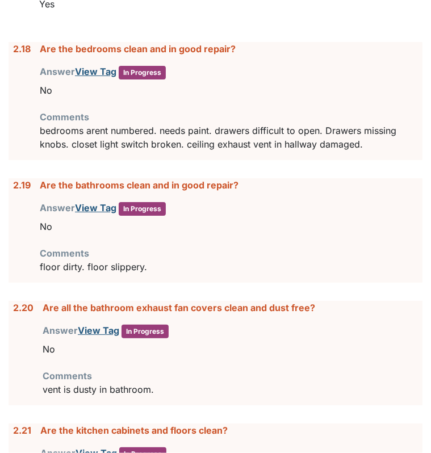
drag, startPoint x: 194, startPoint y: 255, endPoint x: 204, endPoint y: 265, distance: 13.7
click at [204, 265] on div "Are the bathrooms clean and in good repair? Answer View Tag In Progress You mus…" at bounding box center [231, 230] width 383 height 104
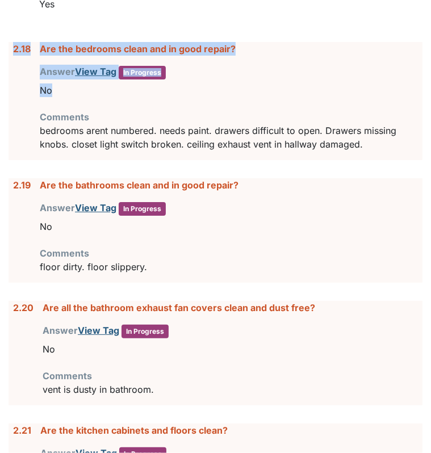
drag, startPoint x: 10, startPoint y: 36, endPoint x: 104, endPoint y: 87, distance: 106.5
click at [104, 87] on div "2.18 Are the bedrooms clean and in good repair? Answer View Tag In Progress You…" at bounding box center [216, 101] width 414 height 118
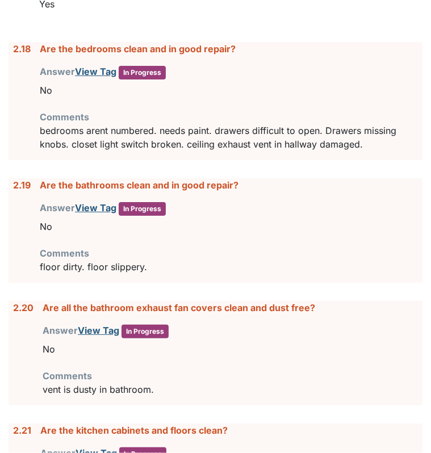
click at [190, 247] on div "Comments floor dirty. floor slippery." at bounding box center [231, 259] width 383 height 27
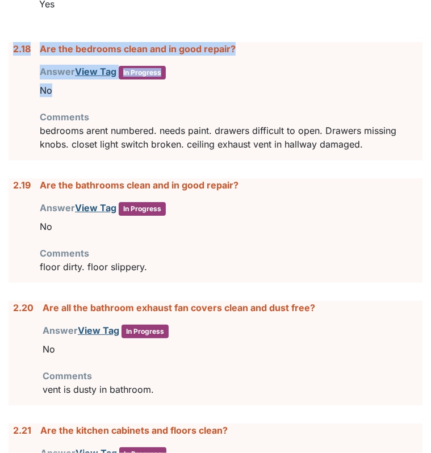
drag, startPoint x: 8, startPoint y: 37, endPoint x: 108, endPoint y: 78, distance: 108.2
click at [108, 78] on div "2.18 Are the bedrooms clean and in good repair? Answer View Tag In Progress You…" at bounding box center [216, 101] width 414 height 118
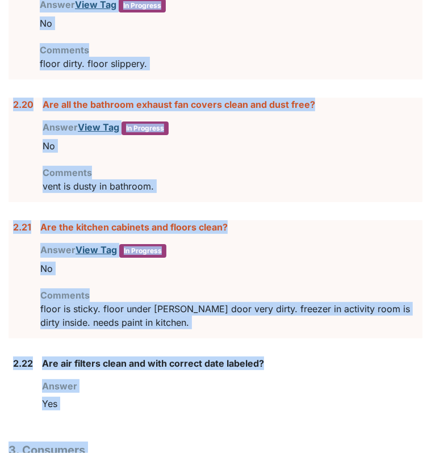
scroll to position [3123, 0]
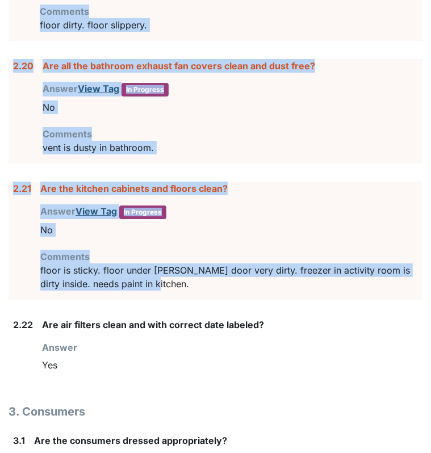
drag, startPoint x: 11, startPoint y: 35, endPoint x: 298, endPoint y: 282, distance: 378.5
copy form "2.18 Are the bedrooms clean and in good repair? Answer View Tag In Progress You…"
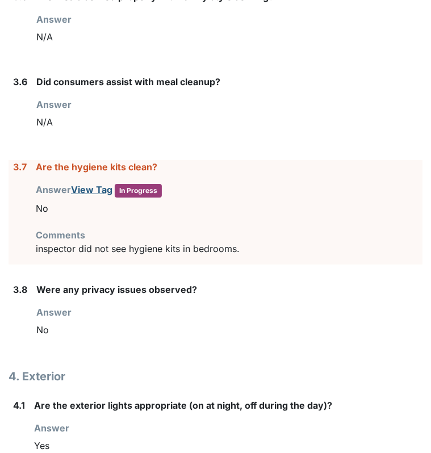
scroll to position [3956, 0]
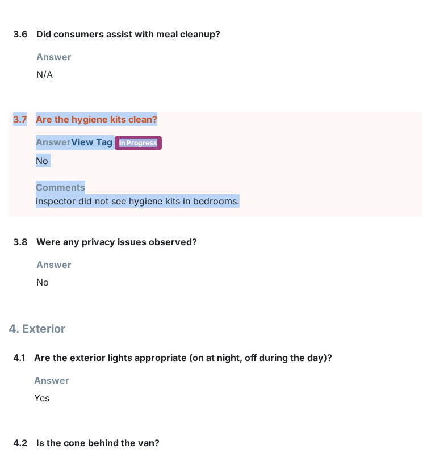
drag, startPoint x: 271, startPoint y: 190, endPoint x: 3, endPoint y: 101, distance: 282.5
drag, startPoint x: 3, startPoint y: 101, endPoint x: 14, endPoint y: 106, distance: 12.5
copy div "3.7 Are the hygiene kits clean? Answer View Tag In Progress You must select one…"
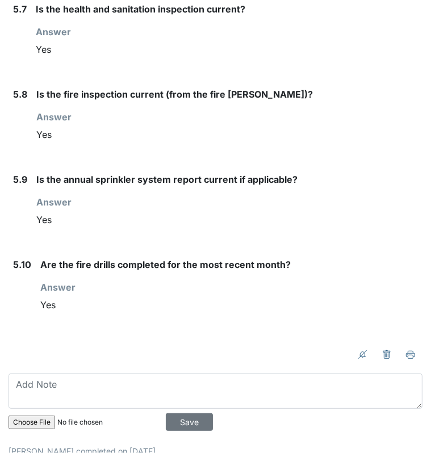
scroll to position [5140, 0]
